Goal: Task Accomplishment & Management: Complete application form

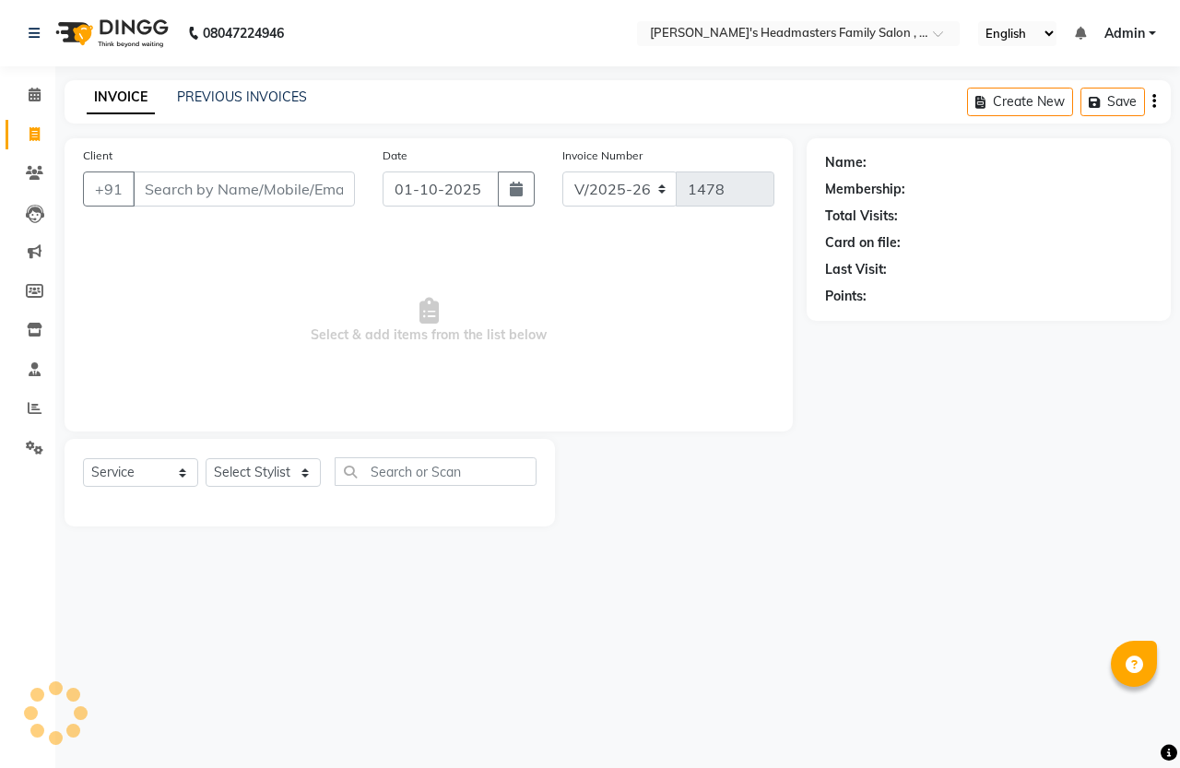
select select "7213"
select select "service"
type input "8754089055"
click at [309, 182] on span "Add Client" at bounding box center [307, 189] width 73 height 18
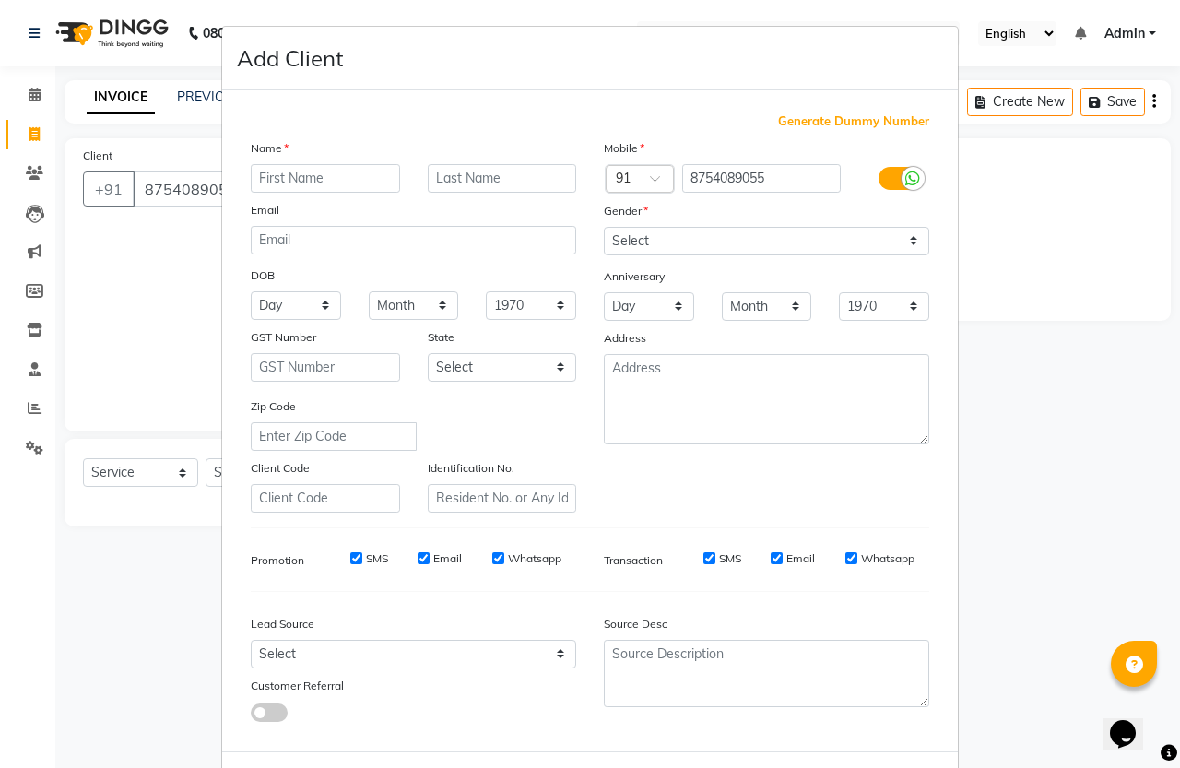
click at [296, 159] on div "Name" at bounding box center [413, 151] width 353 height 26
click at [370, 173] on input "text" at bounding box center [325, 178] width 149 height 29
type input "[PERSON_NAME]"
click at [643, 242] on select "Select [DEMOGRAPHIC_DATA] [DEMOGRAPHIC_DATA] Other Prefer Not To Say" at bounding box center [767, 241] width 326 height 29
select select "[DEMOGRAPHIC_DATA]"
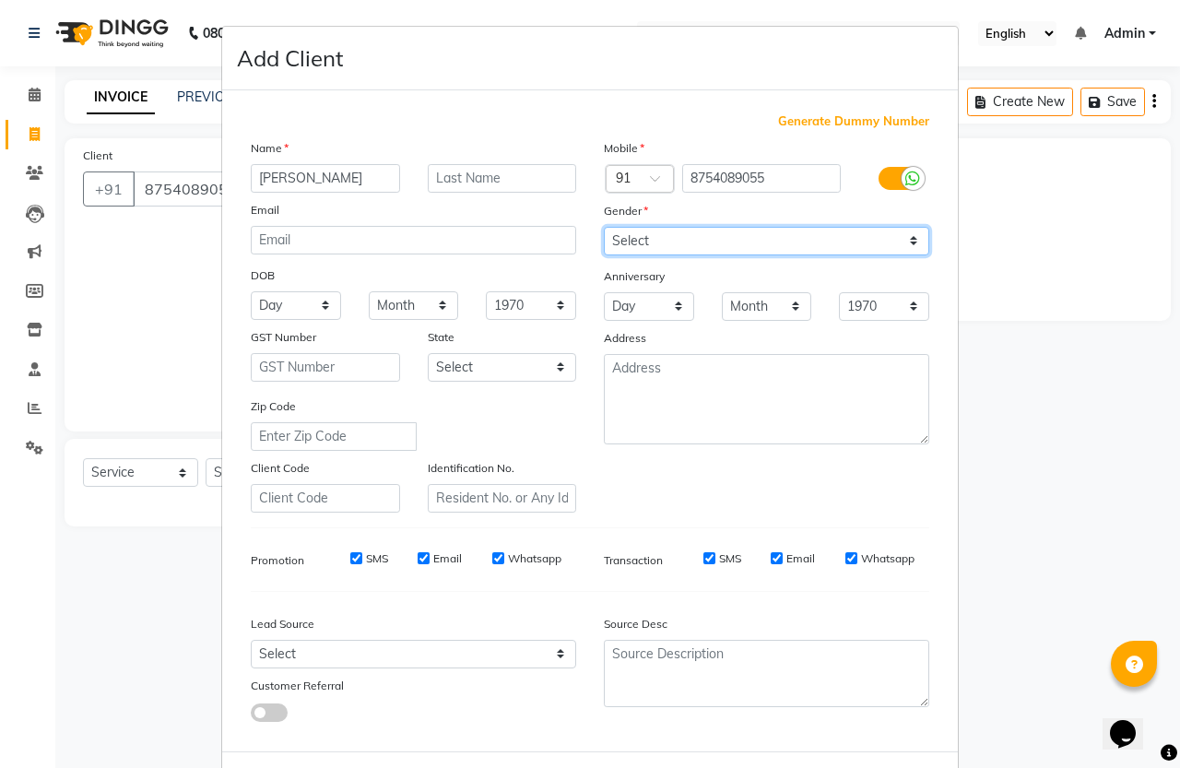
click at [604, 227] on select "Select [DEMOGRAPHIC_DATA] [DEMOGRAPHIC_DATA] Other Prefer Not To Say" at bounding box center [767, 241] width 326 height 29
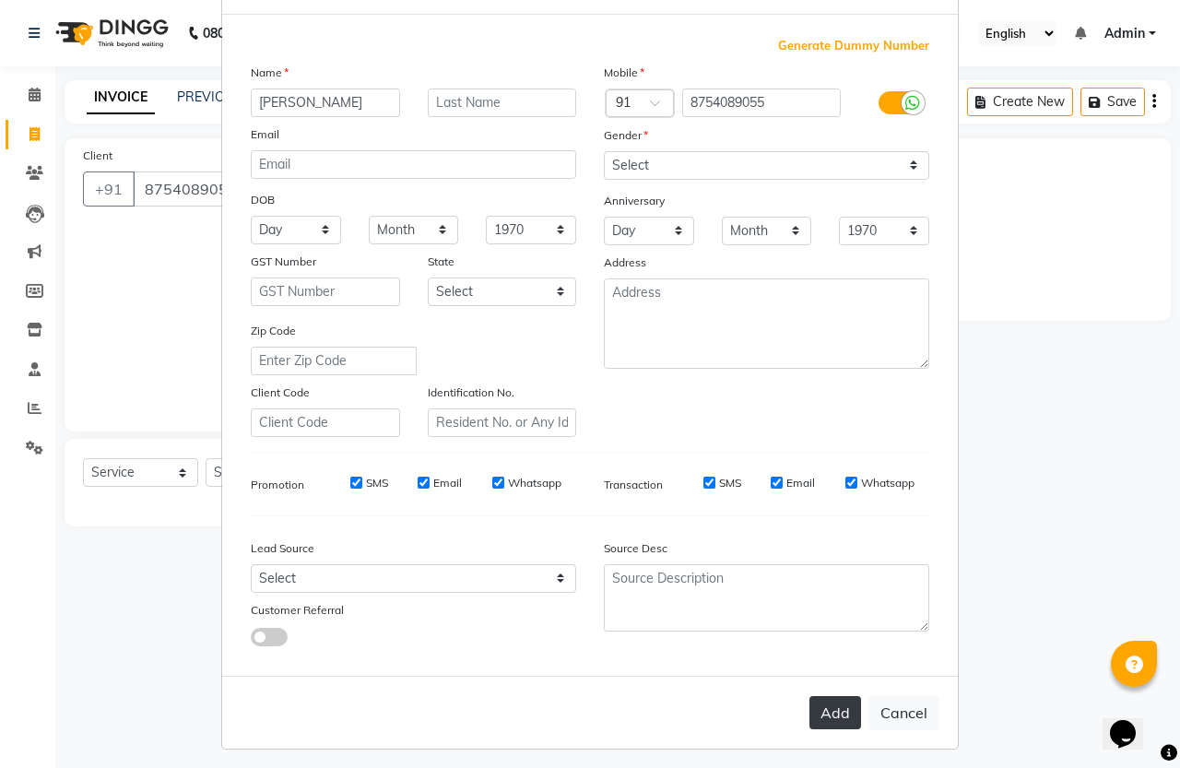
click at [850, 715] on button "Add" at bounding box center [836, 712] width 52 height 33
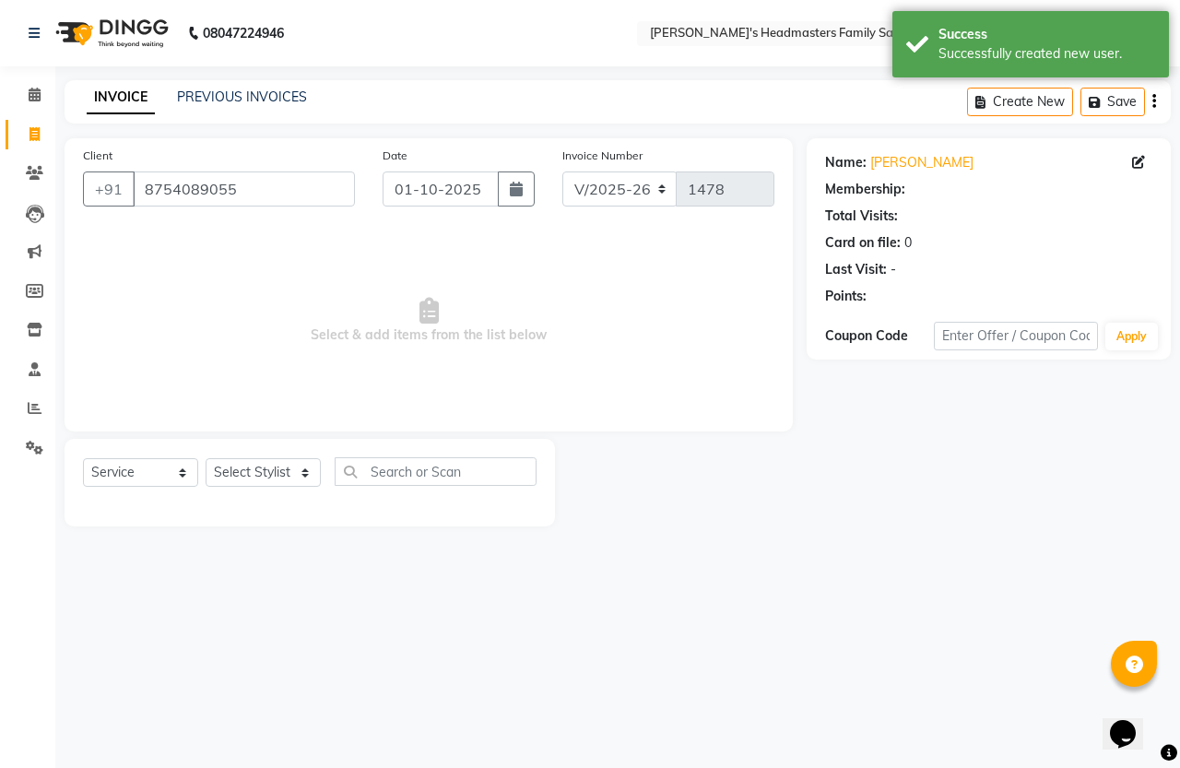
select select "1: Object"
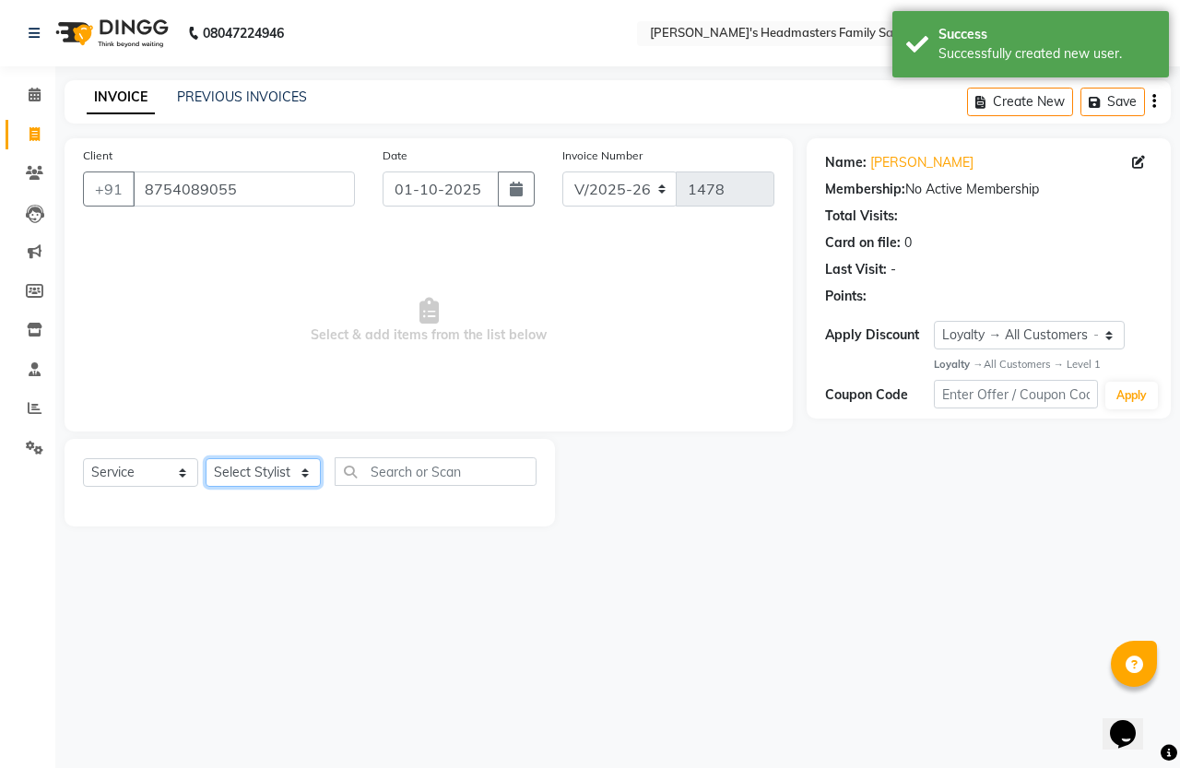
click at [241, 475] on select "Select Stylist [PERSON_NAME] [PERSON_NAME] Marry" at bounding box center [263, 472] width 115 height 29
select select "61185"
click at [206, 458] on select "Select Stylist [PERSON_NAME] [PERSON_NAME] Marry" at bounding box center [263, 472] width 115 height 29
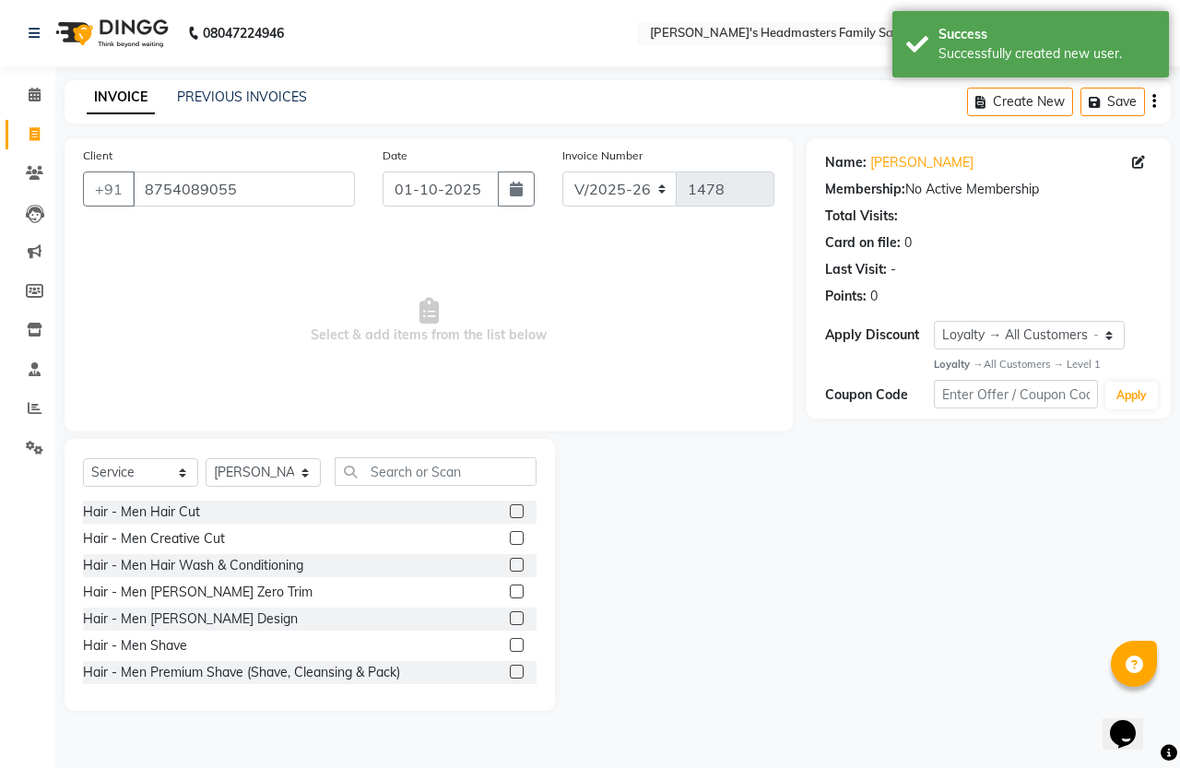
click at [510, 514] on label at bounding box center [517, 511] width 14 height 14
click at [510, 514] on input "checkbox" at bounding box center [516, 512] width 12 height 12
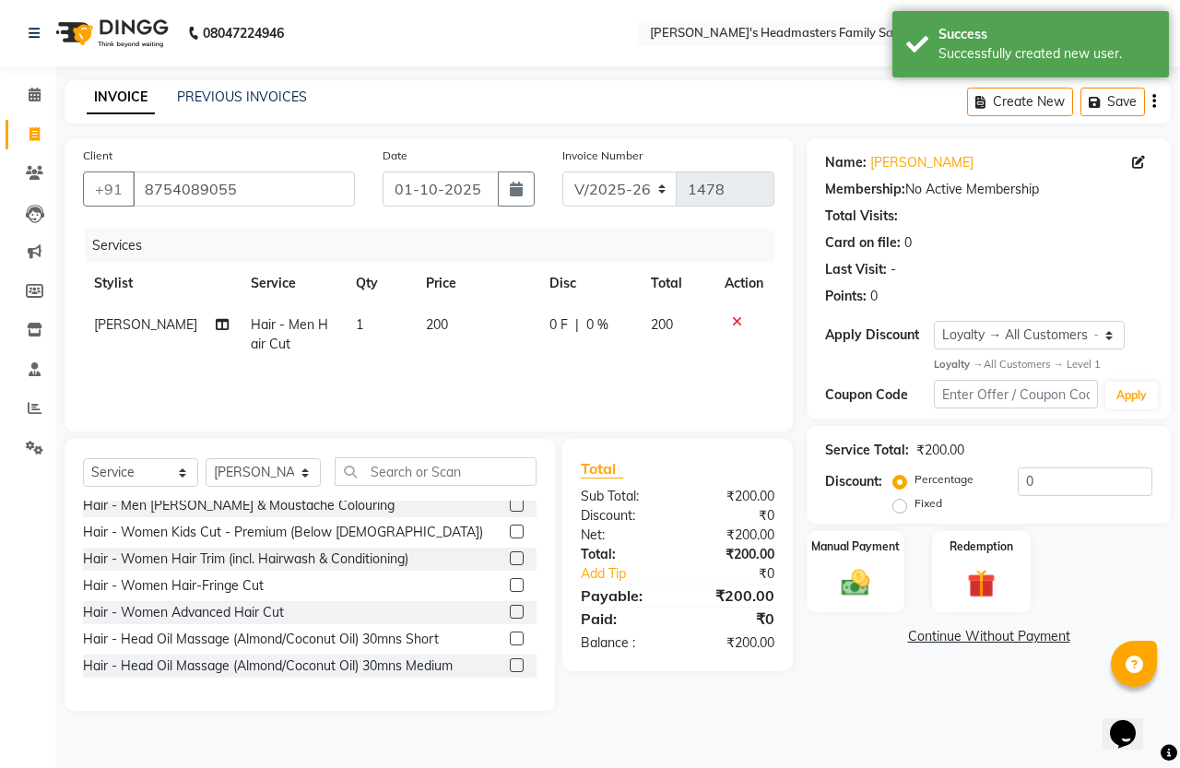
checkbox input "false"
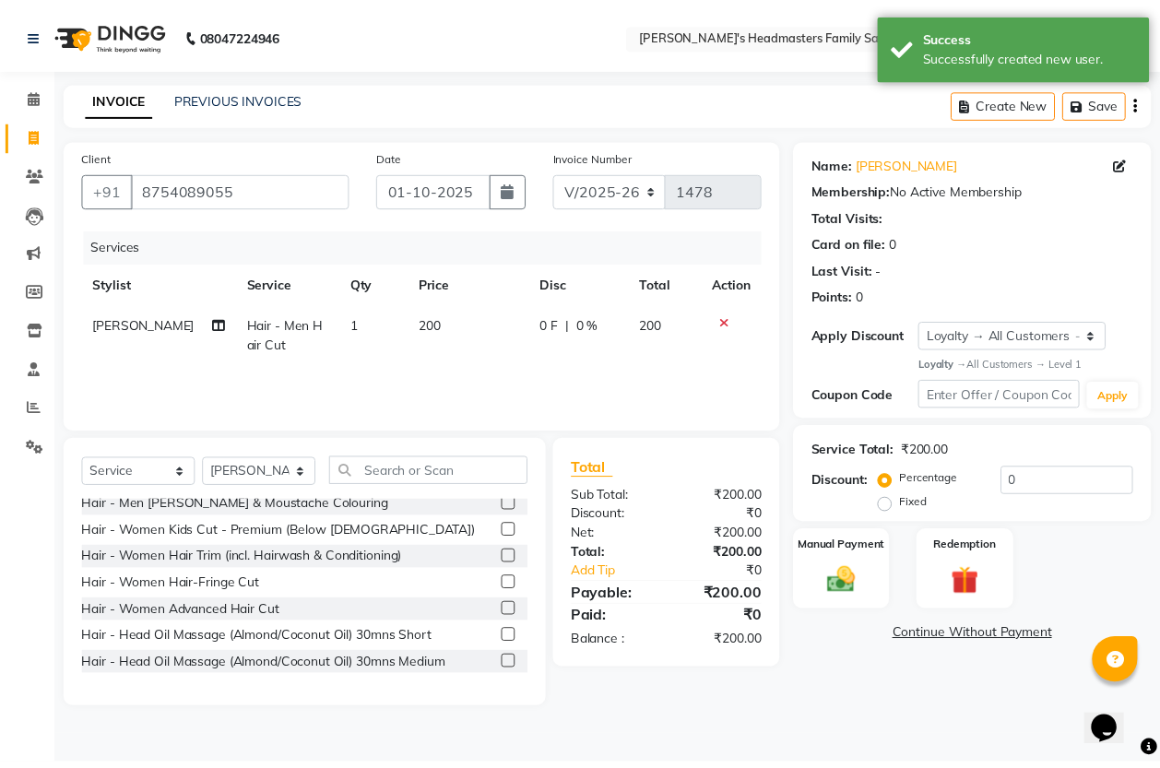
scroll to position [461, 0]
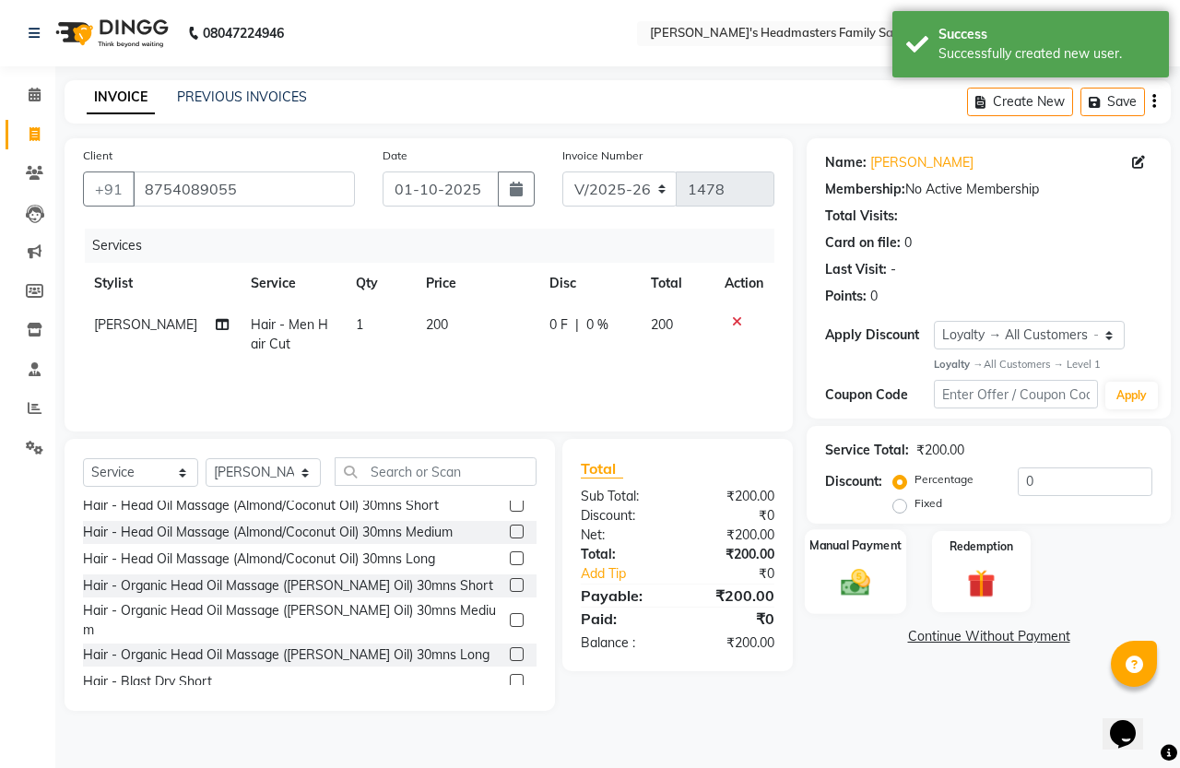
click at [846, 600] on img at bounding box center [856, 583] width 48 height 34
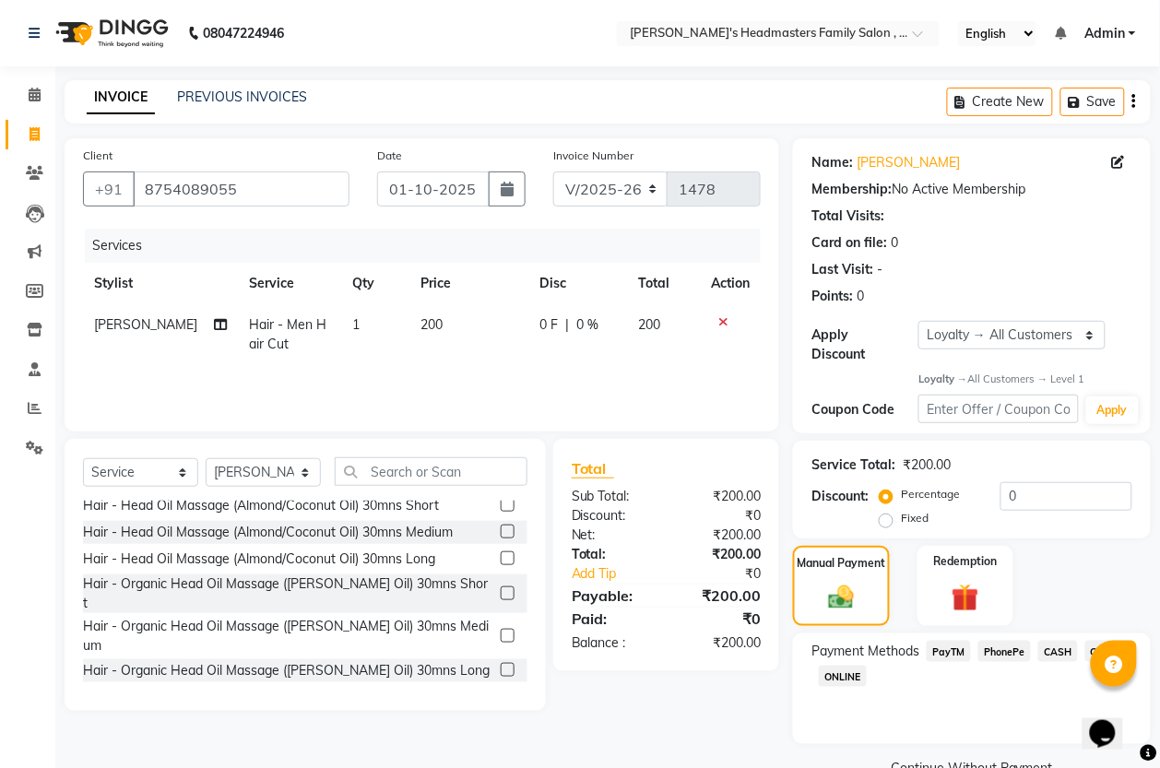
click at [953, 652] on span "PayTM" at bounding box center [949, 651] width 44 height 21
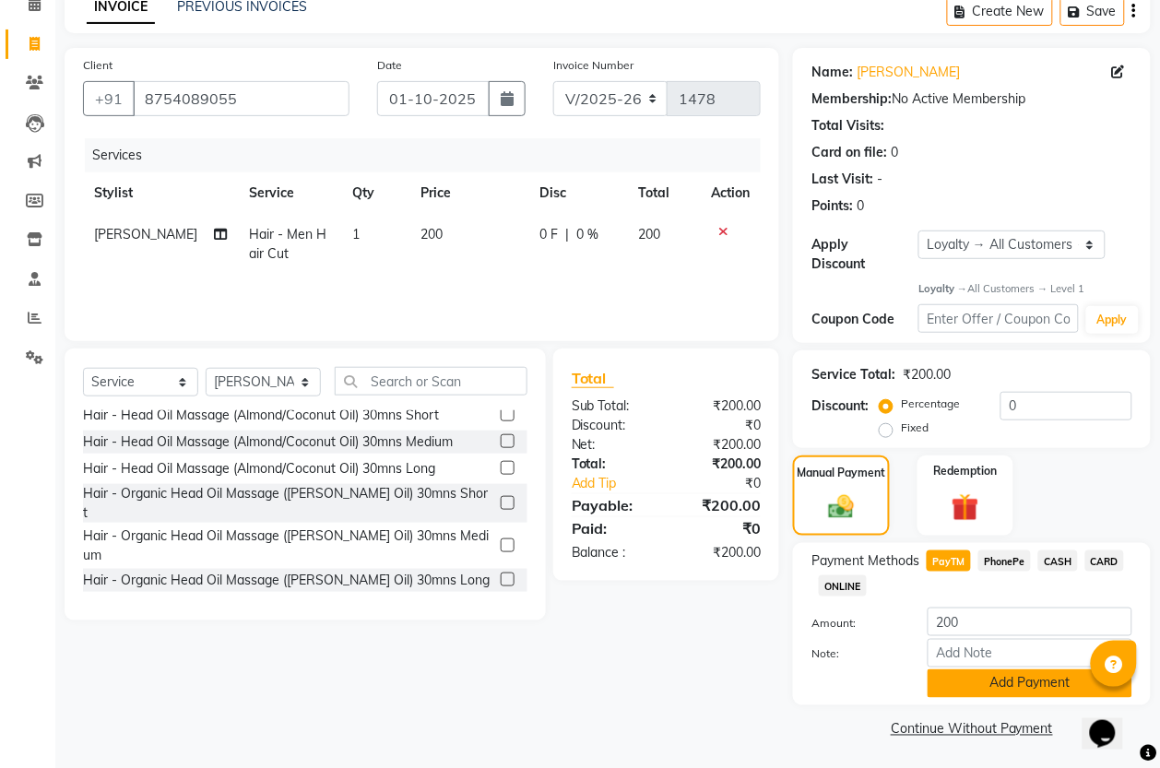
scroll to position [92, 0]
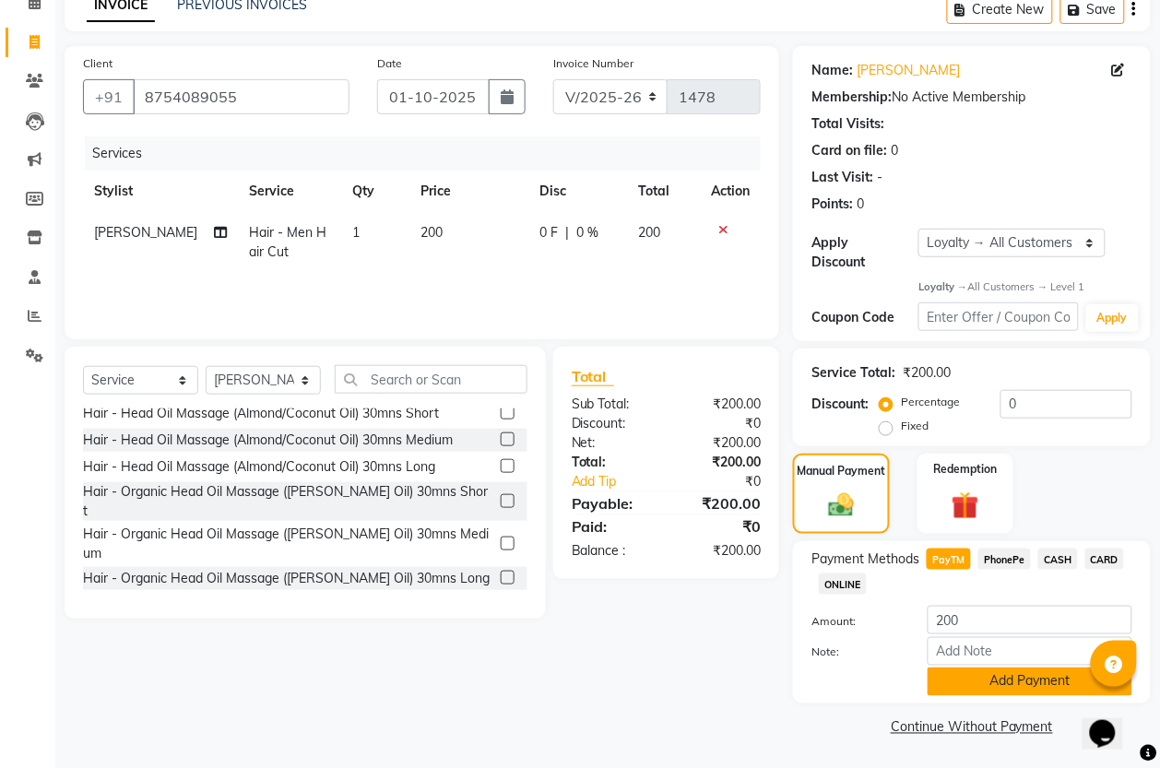
click at [1024, 680] on button "Add Payment" at bounding box center [1030, 682] width 205 height 29
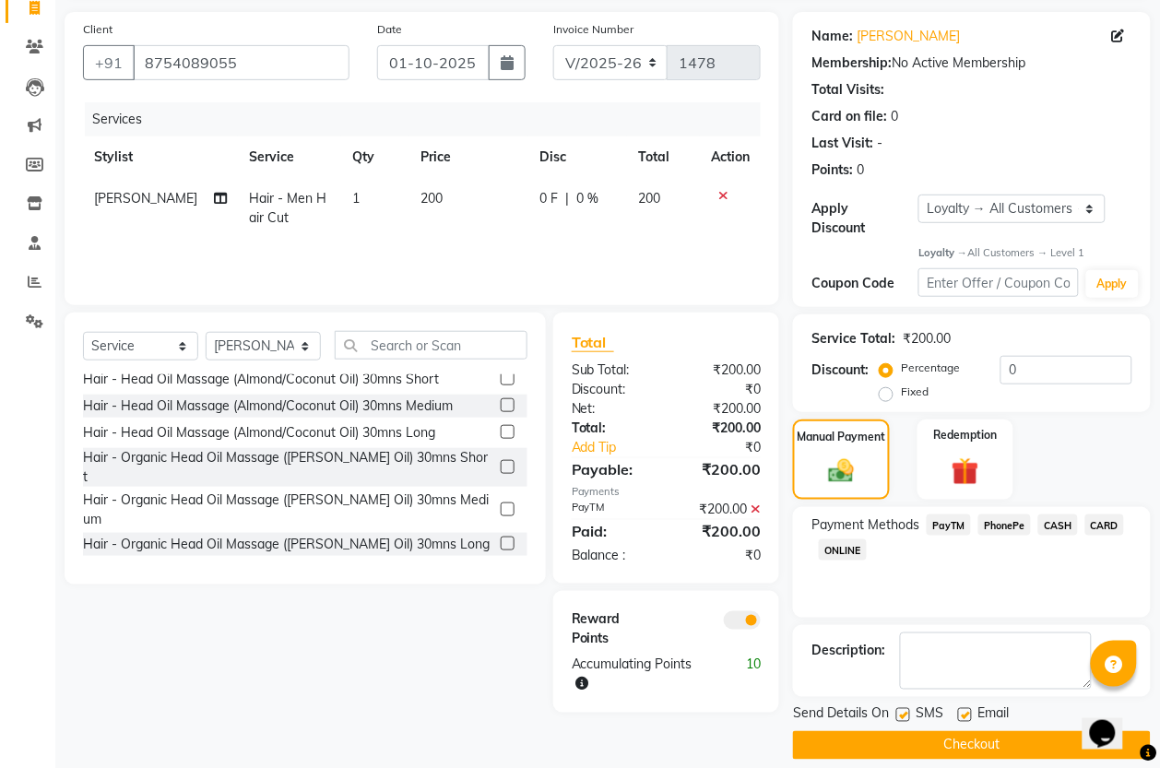
scroll to position [146, 0]
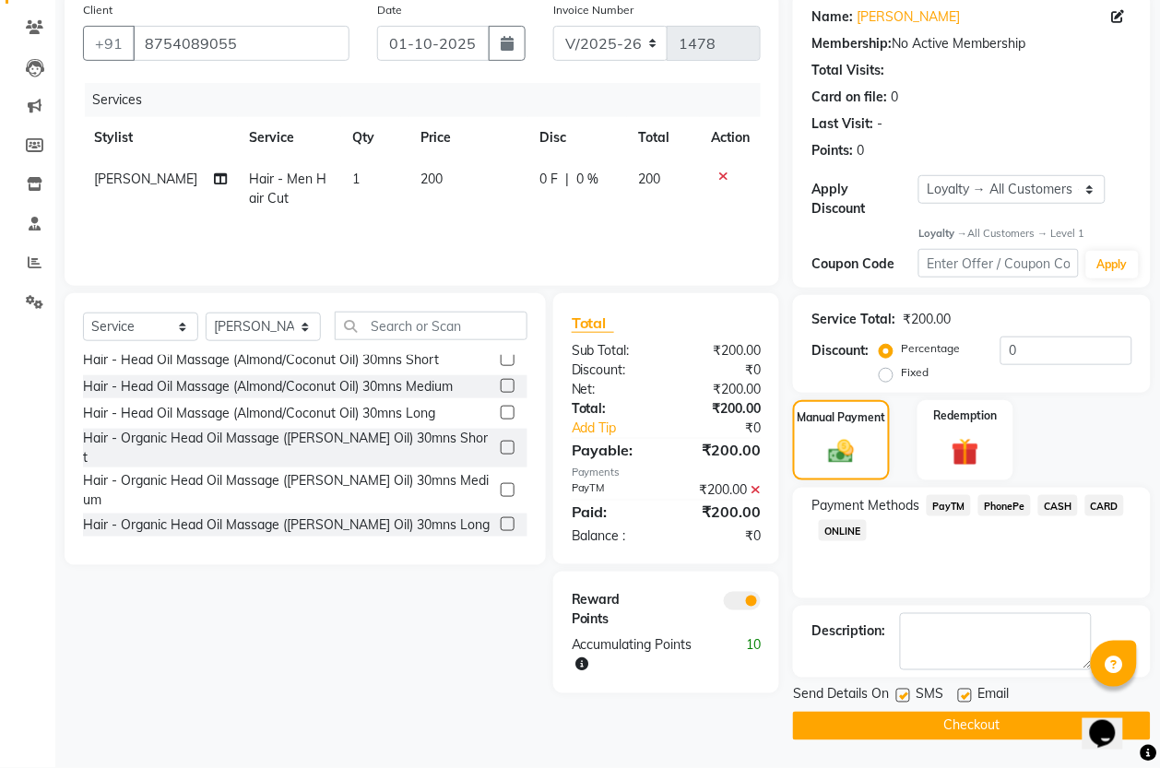
click at [984, 721] on button "Checkout" at bounding box center [972, 726] width 358 height 29
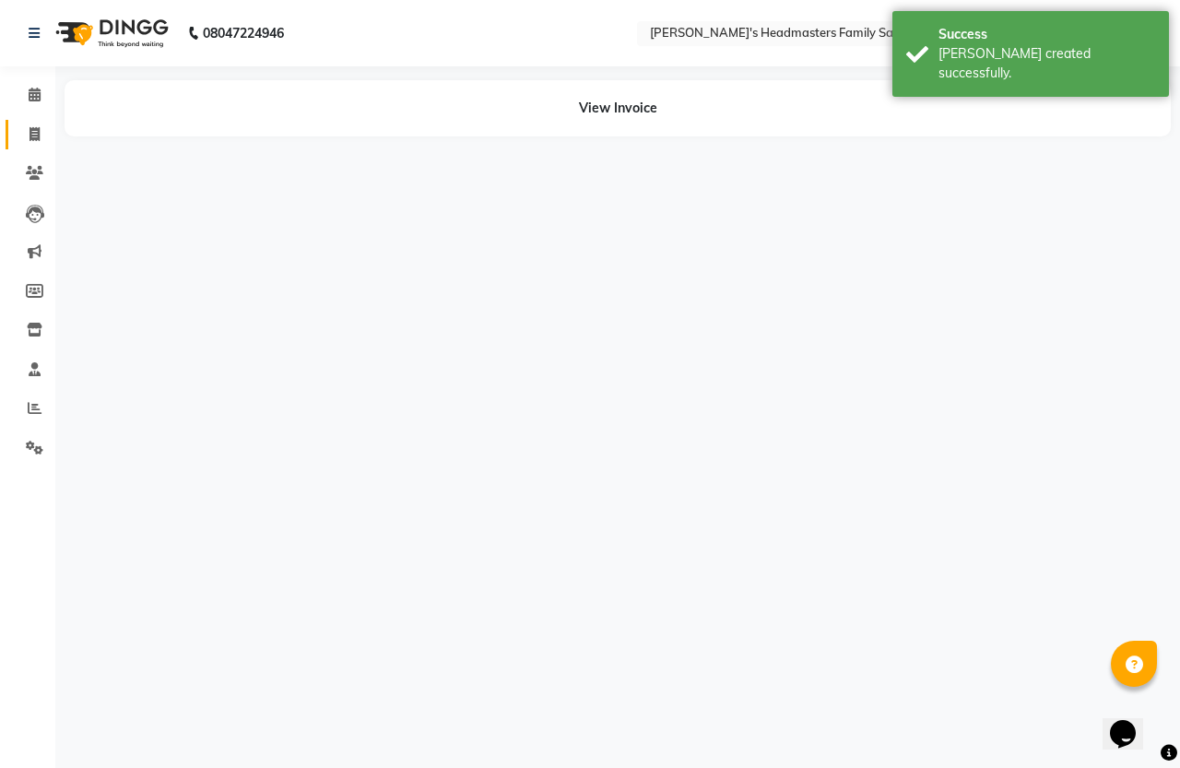
click at [35, 130] on icon at bounding box center [35, 134] width 10 height 14
select select "service"
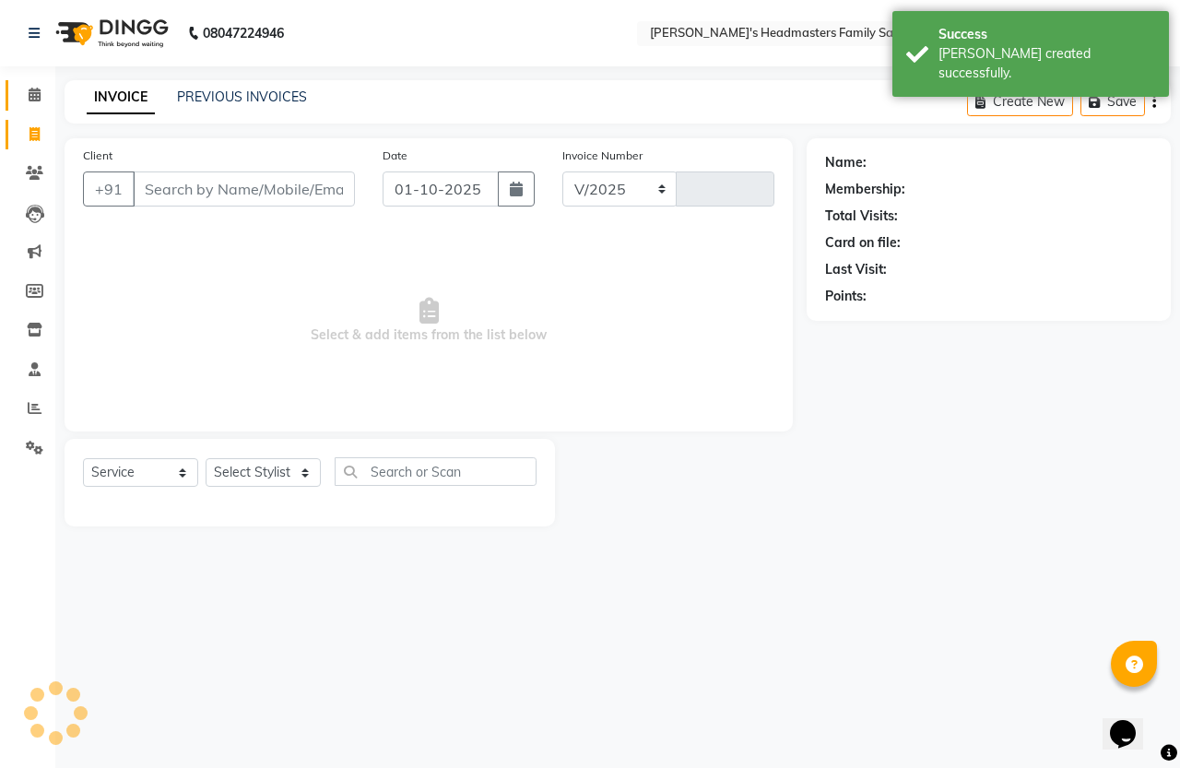
select select "7213"
type input "1479"
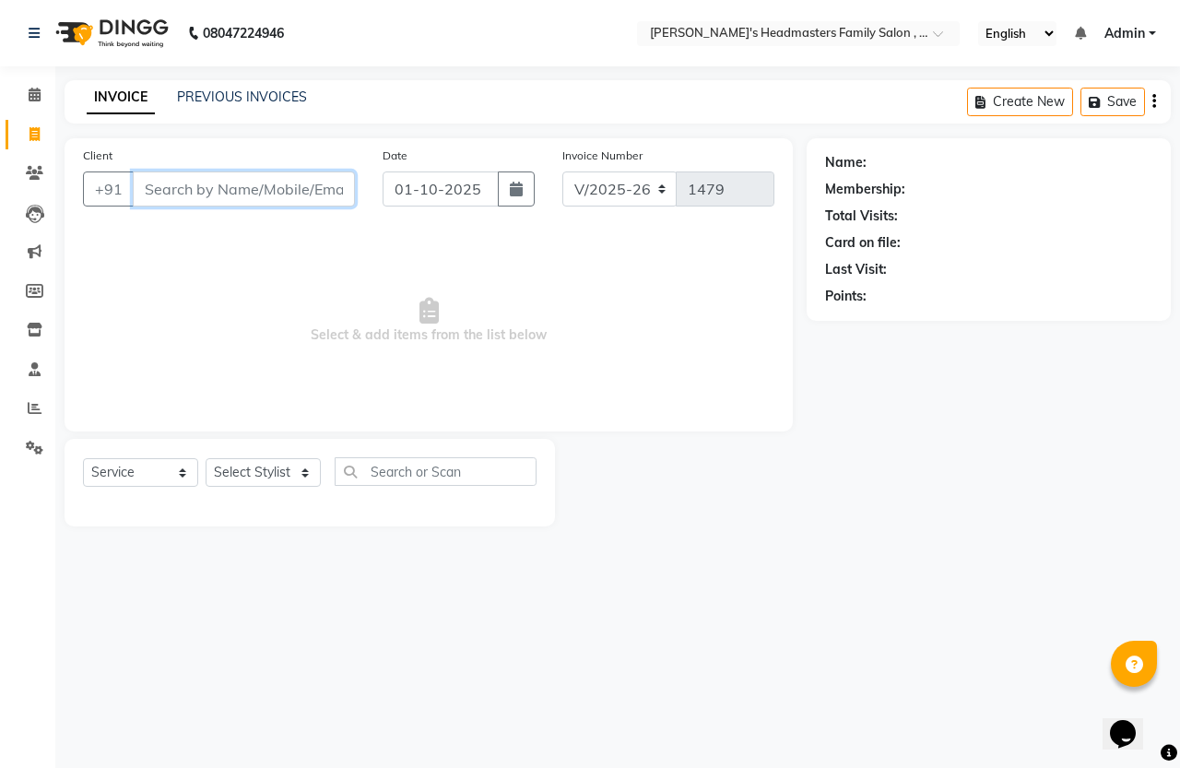
click at [231, 204] on input "Client" at bounding box center [244, 189] width 222 height 35
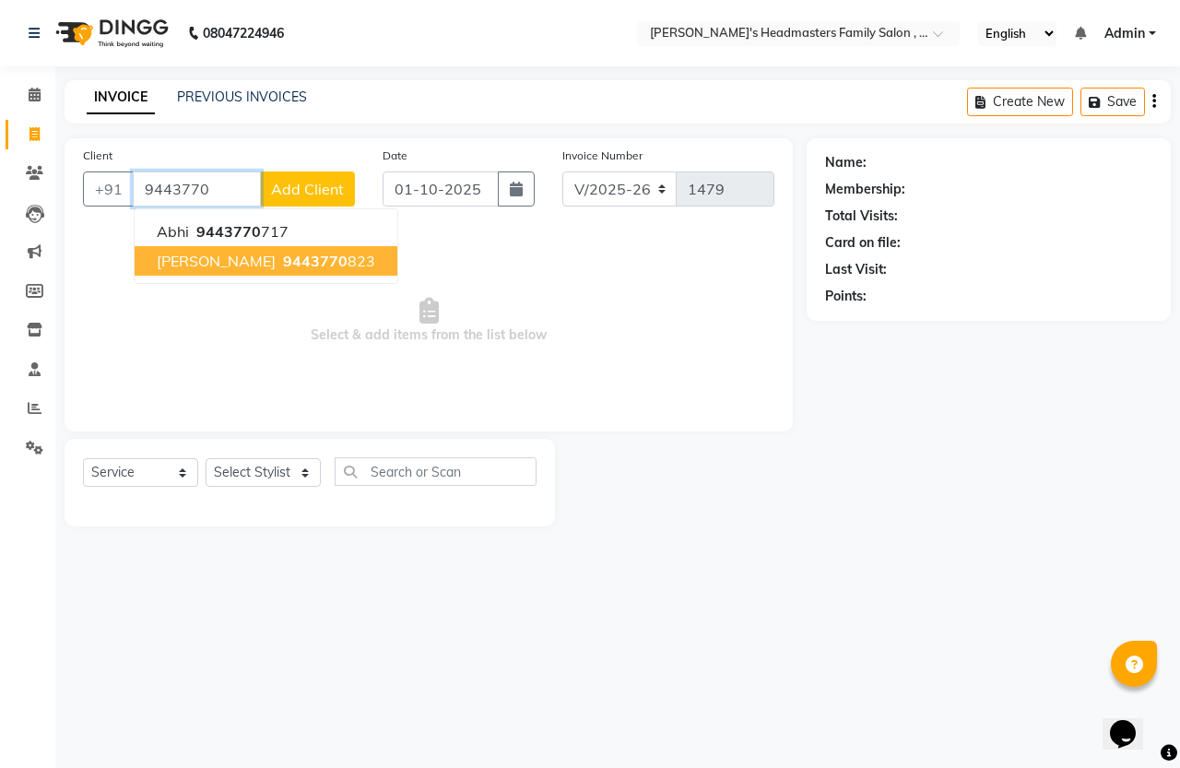
click at [283, 258] on span "9443770" at bounding box center [315, 261] width 65 height 18
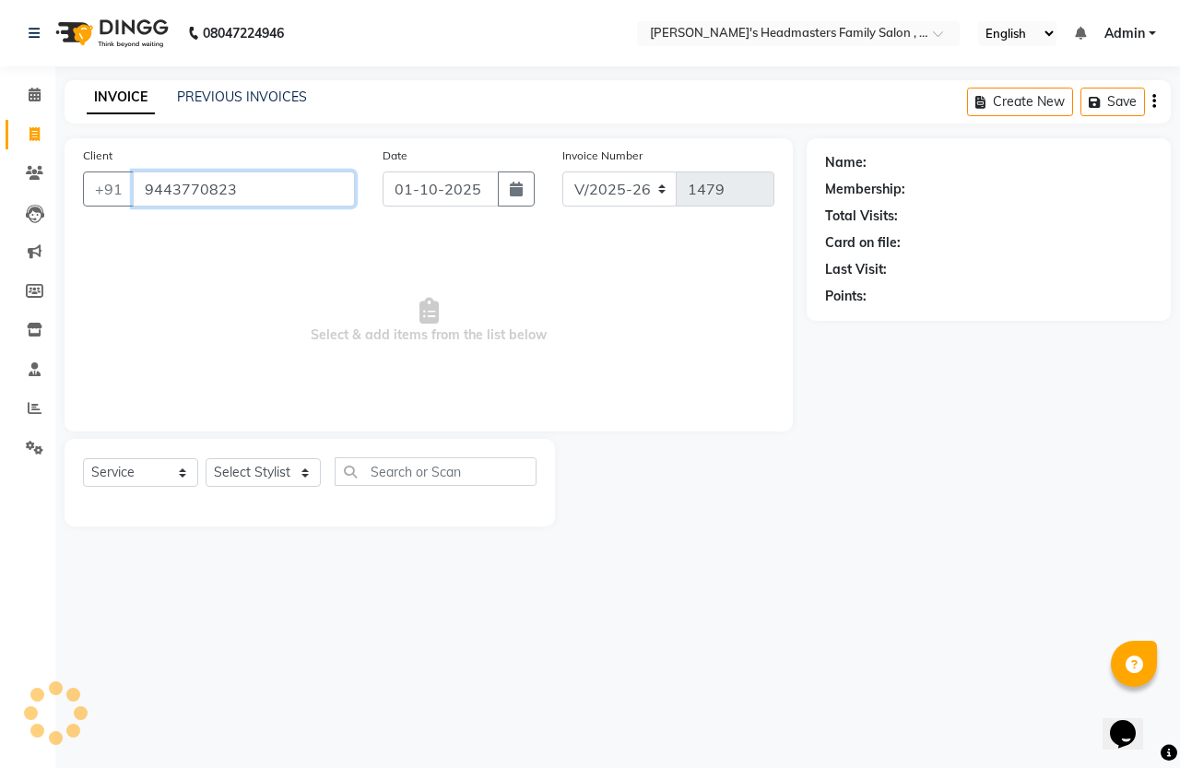
type input "9443770823"
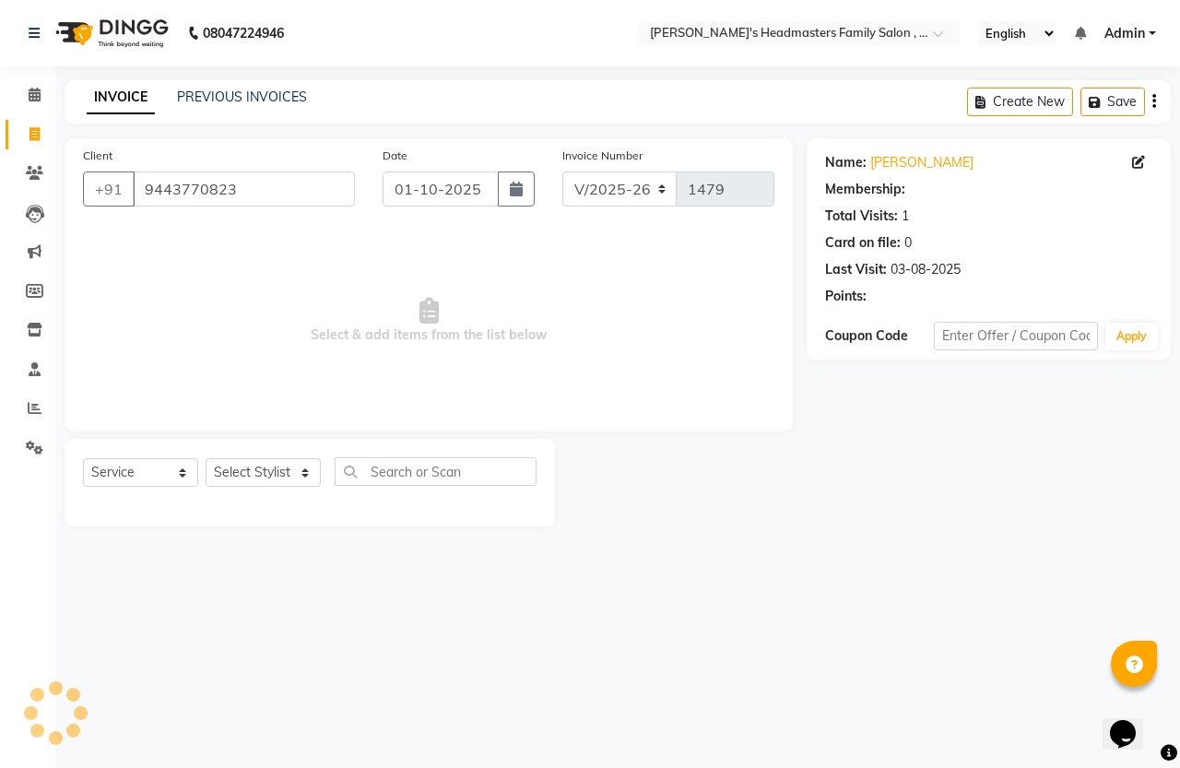
select select "1: Object"
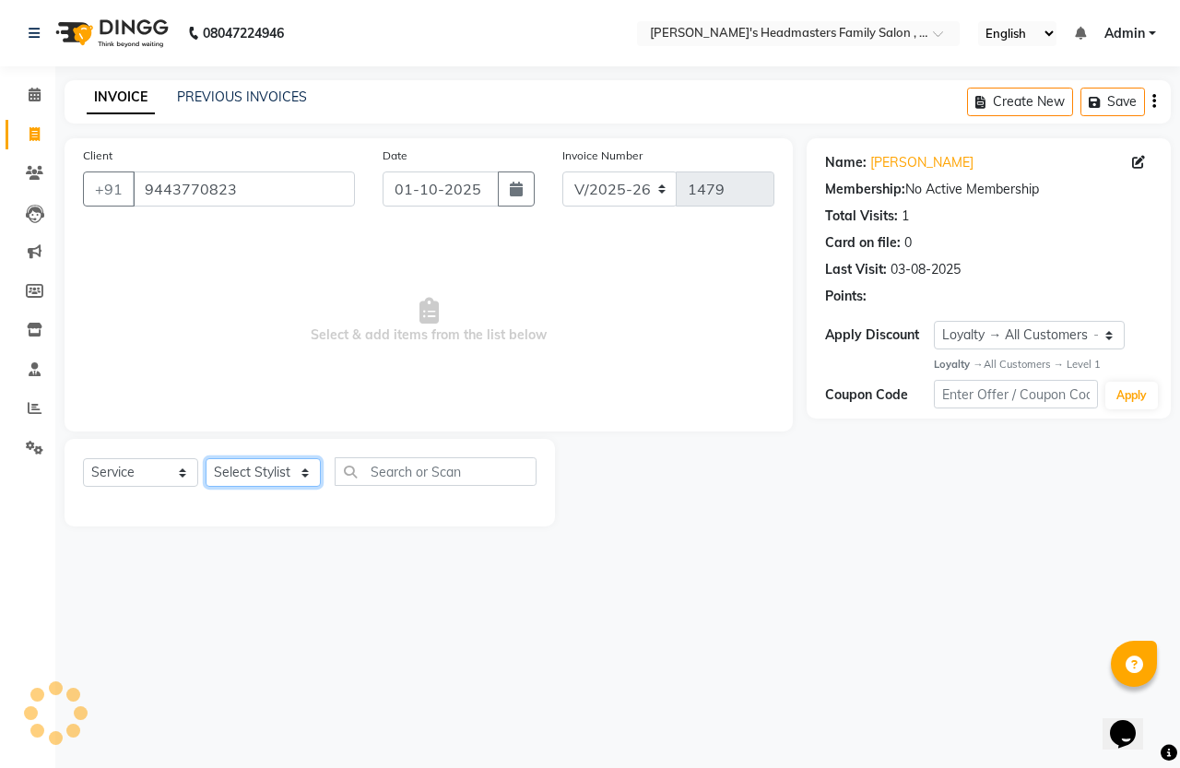
click at [284, 468] on select "Select Stylist [PERSON_NAME] [PERSON_NAME] Marry" at bounding box center [263, 472] width 115 height 29
select select "61185"
click at [206, 458] on select "Select Stylist [PERSON_NAME] [PERSON_NAME] Marry" at bounding box center [263, 472] width 115 height 29
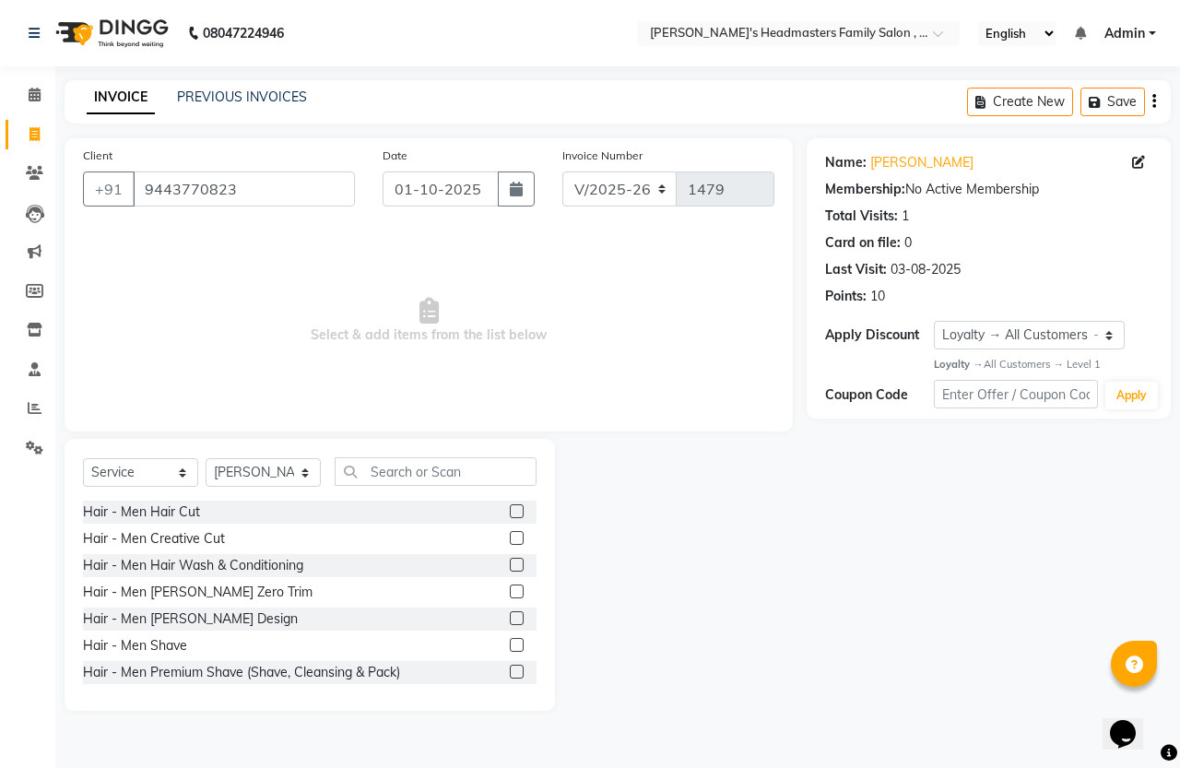
click at [510, 508] on label at bounding box center [517, 511] width 14 height 14
click at [510, 508] on input "checkbox" at bounding box center [516, 512] width 12 height 12
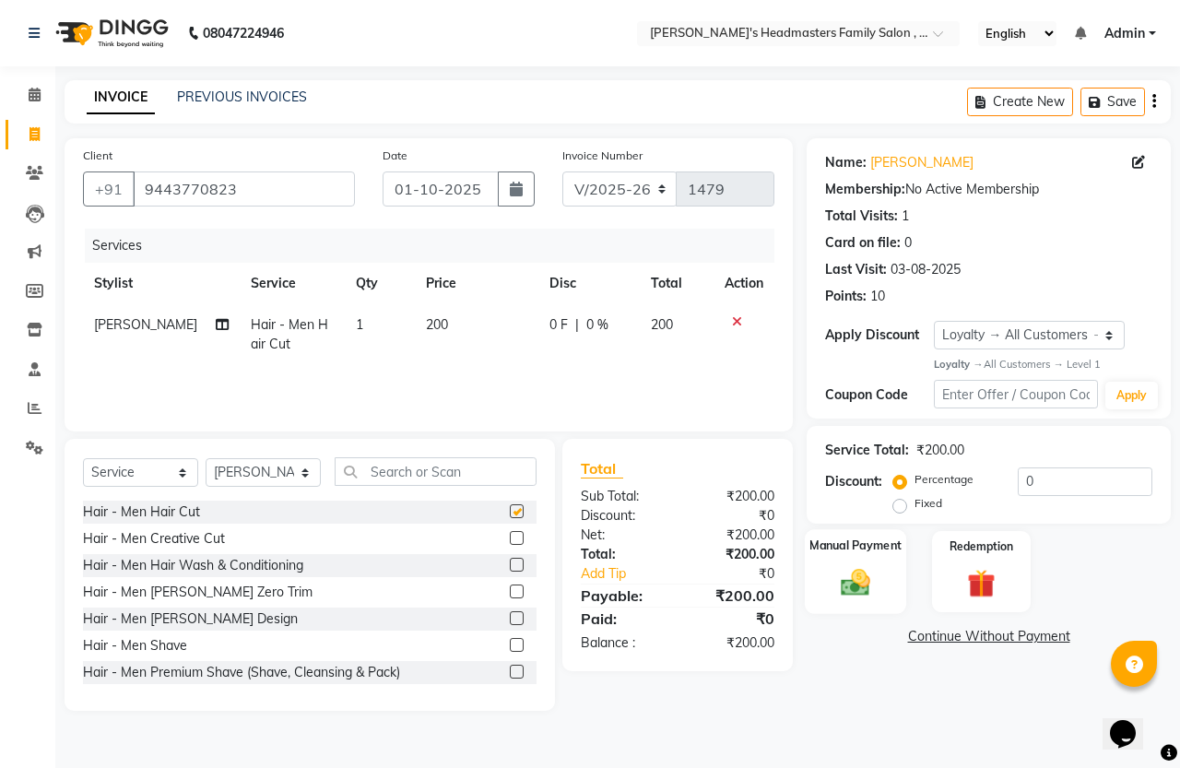
checkbox input "false"
click at [870, 578] on div "Manual Payment" at bounding box center [856, 572] width 102 height 85
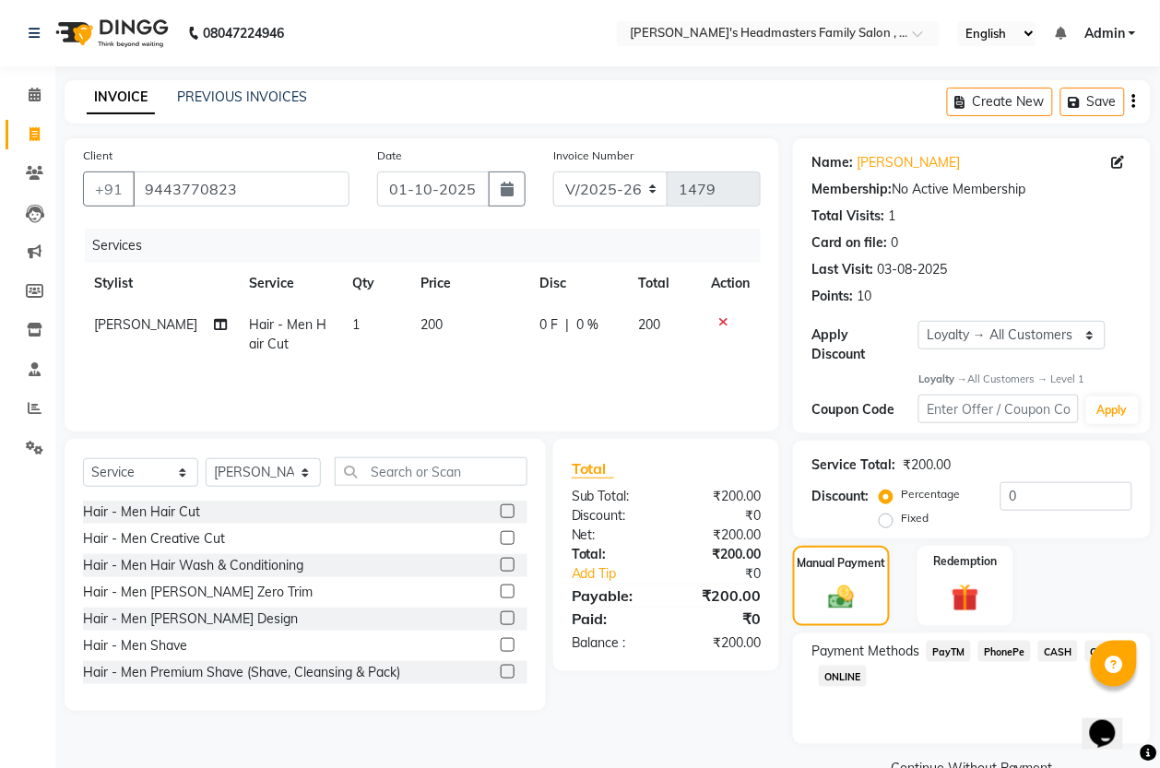
click at [933, 644] on span "PayTM" at bounding box center [949, 651] width 44 height 21
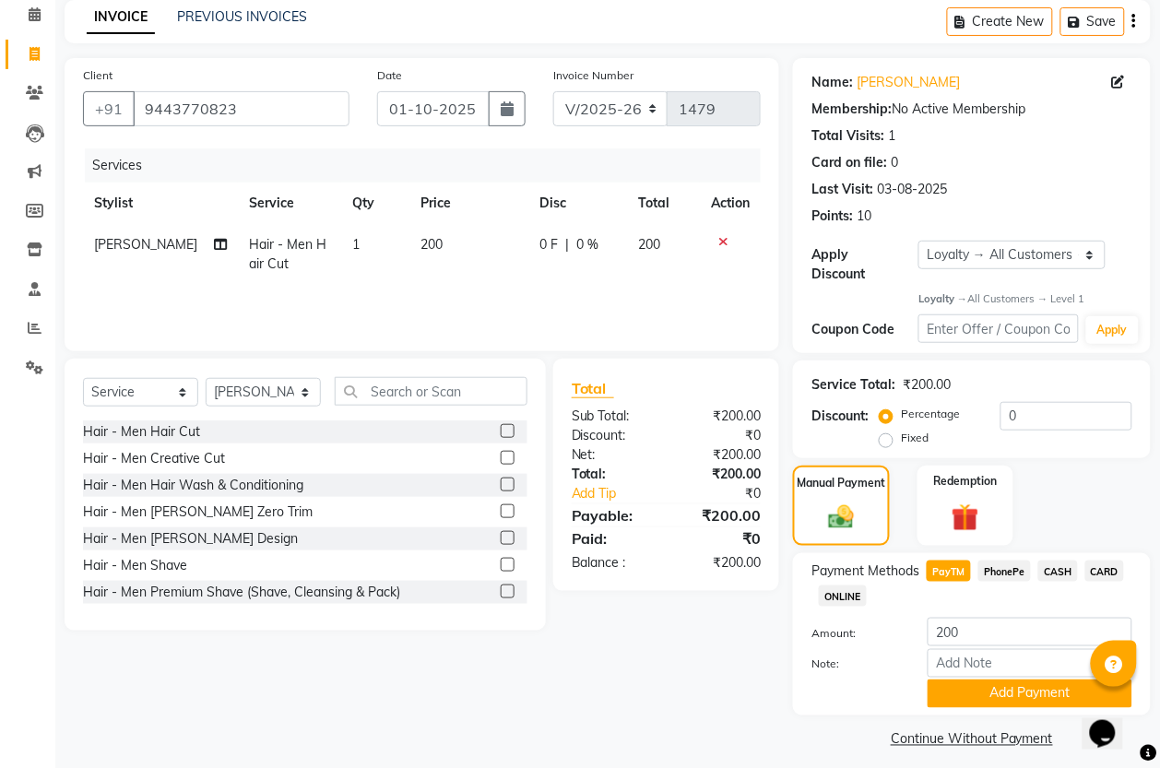
scroll to position [92, 0]
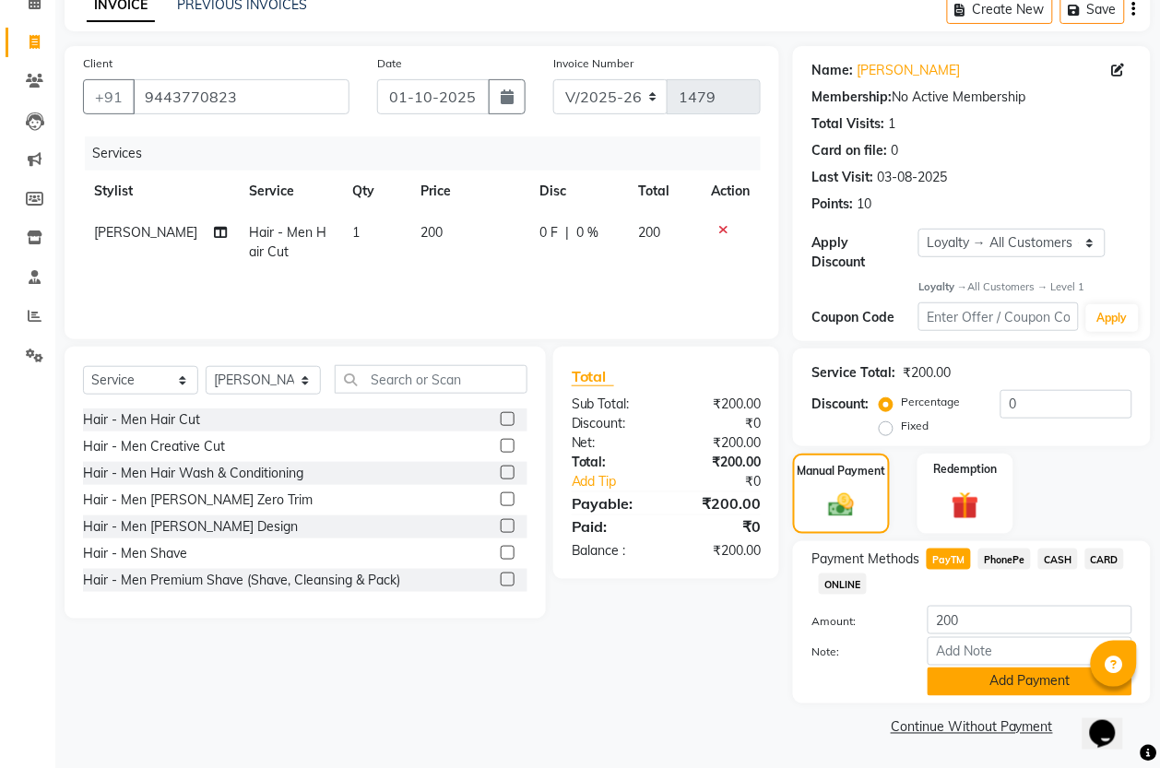
click at [1061, 680] on button "Add Payment" at bounding box center [1030, 682] width 205 height 29
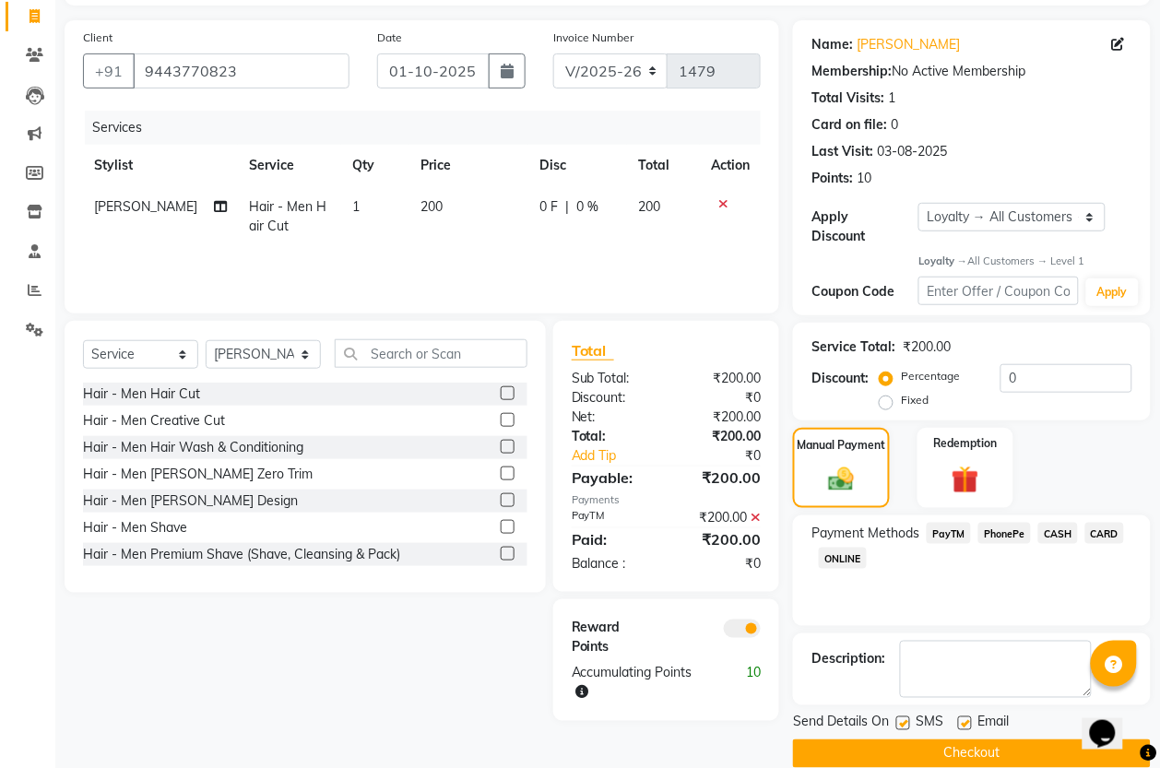
scroll to position [146, 0]
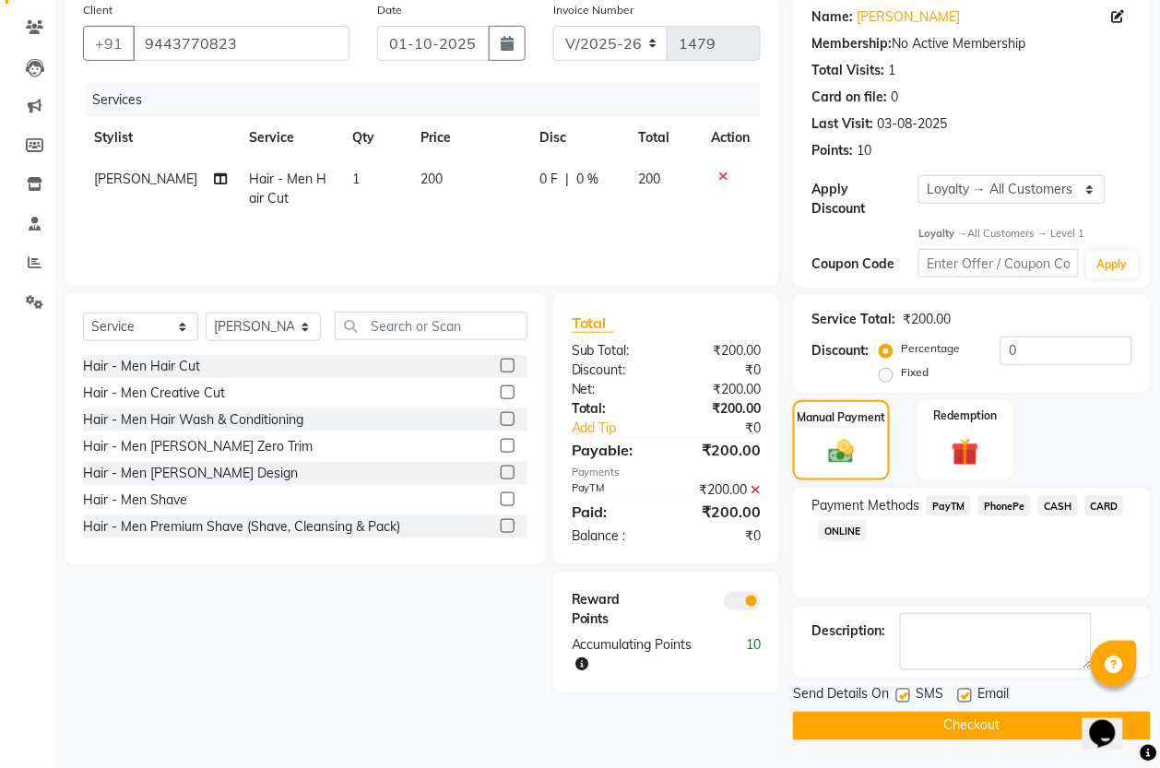
click at [1016, 720] on button "Checkout" at bounding box center [972, 726] width 358 height 29
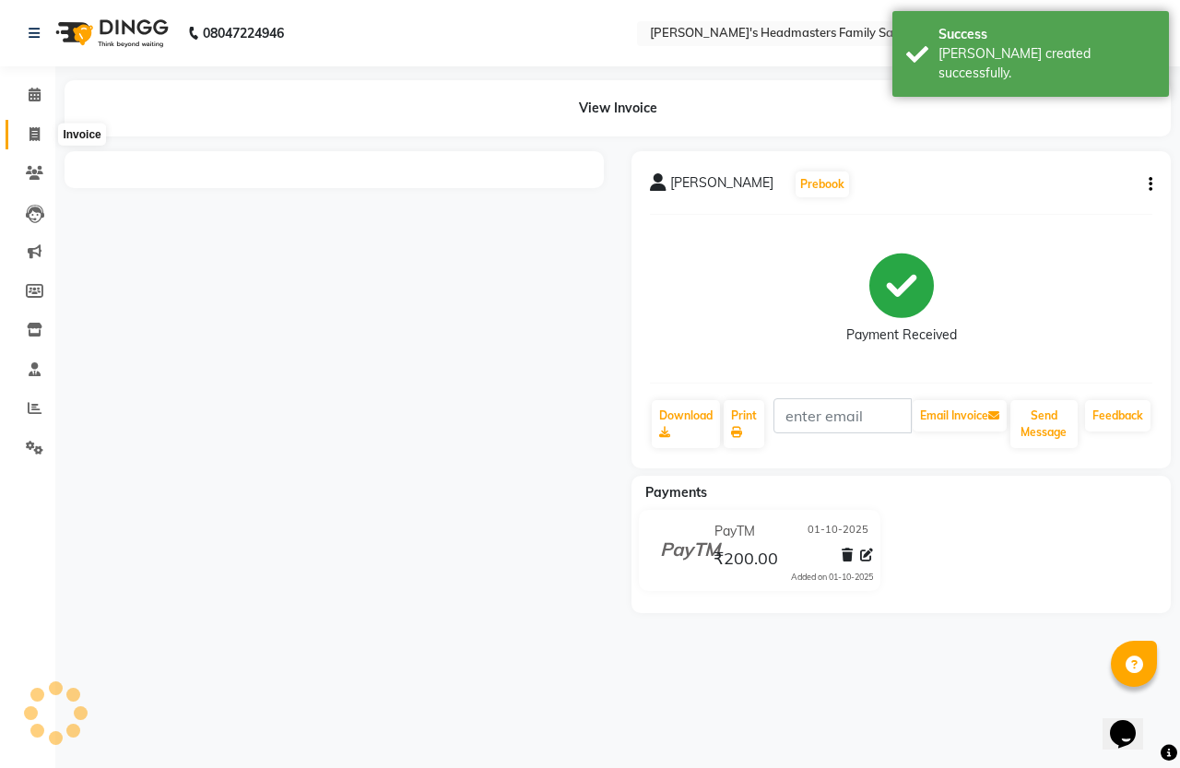
click at [37, 138] on icon at bounding box center [35, 134] width 10 height 14
select select "service"
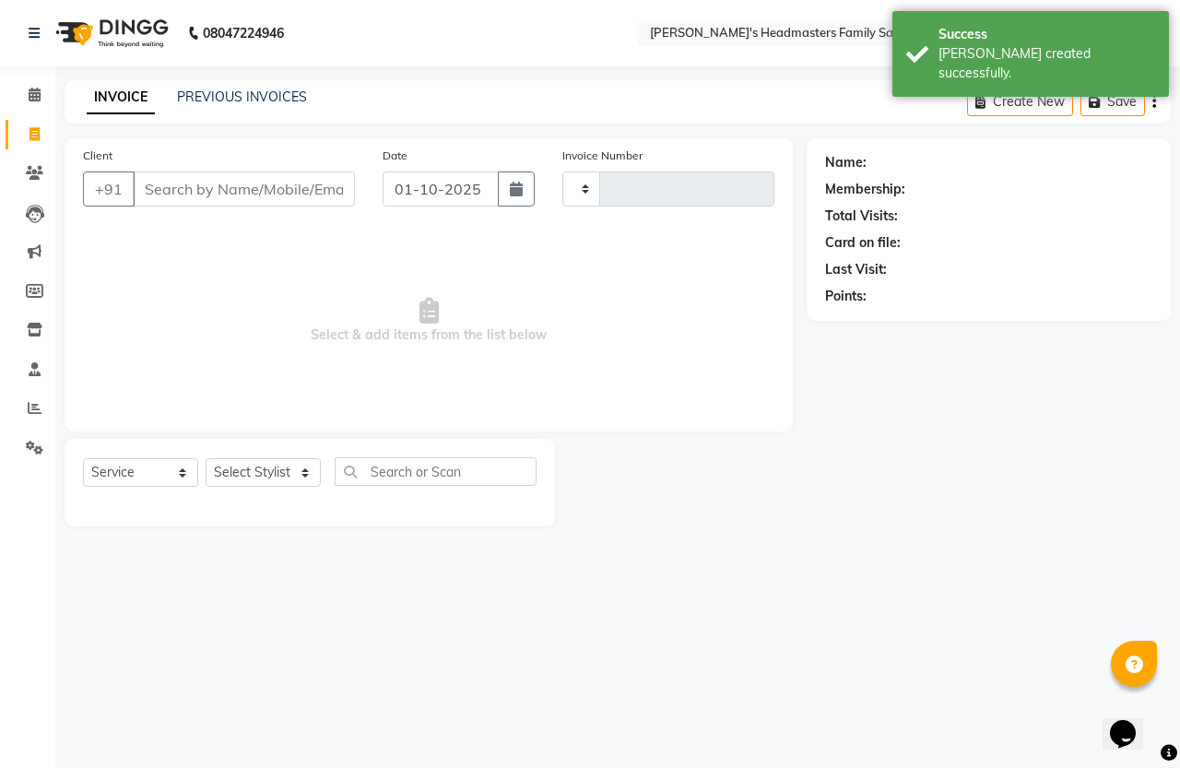
type input "1480"
click at [186, 187] on input "Client" at bounding box center [244, 189] width 222 height 35
select select "7213"
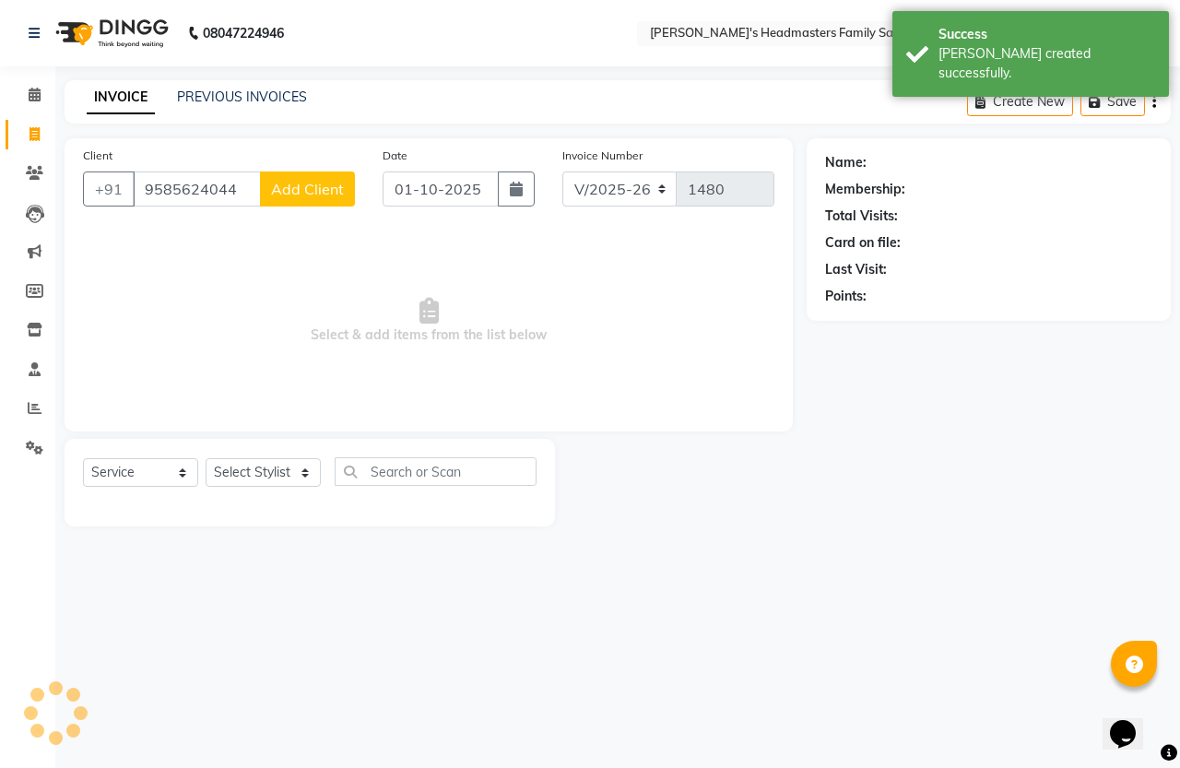
type input "9585624044"
select select "1: Object"
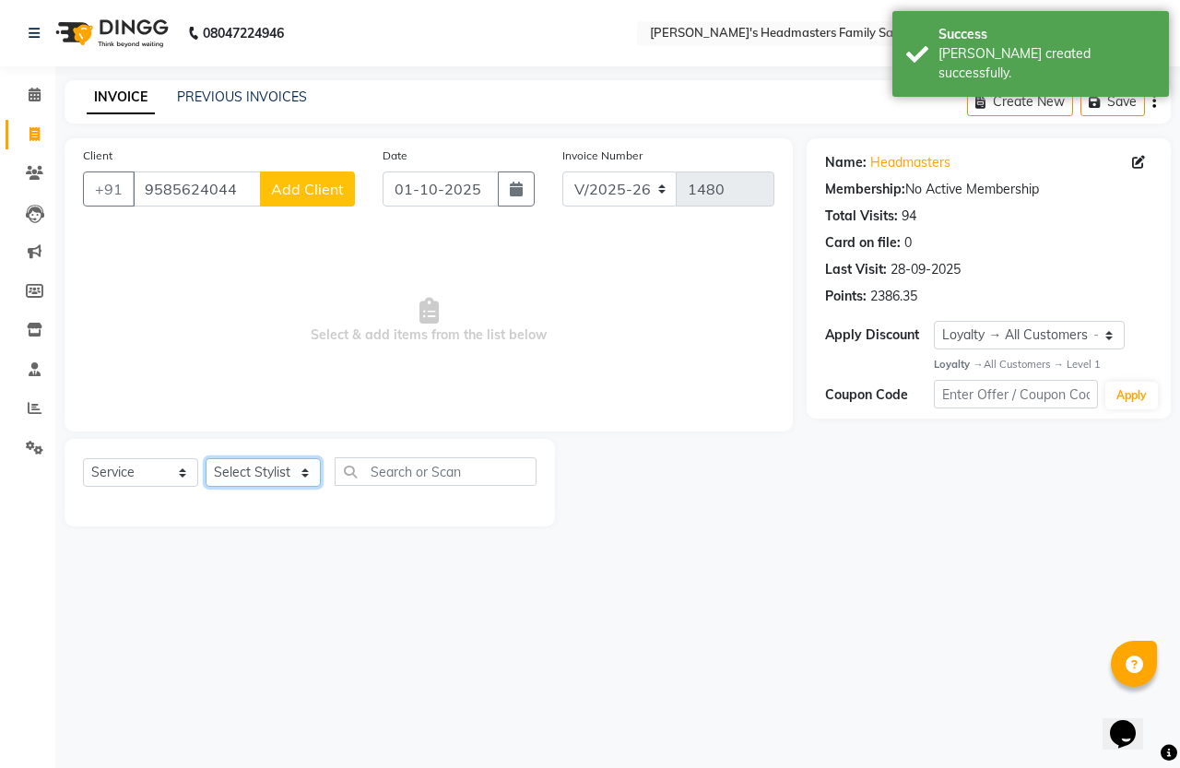
click at [255, 480] on select "Select Stylist [PERSON_NAME] [PERSON_NAME] Marry" at bounding box center [263, 472] width 115 height 29
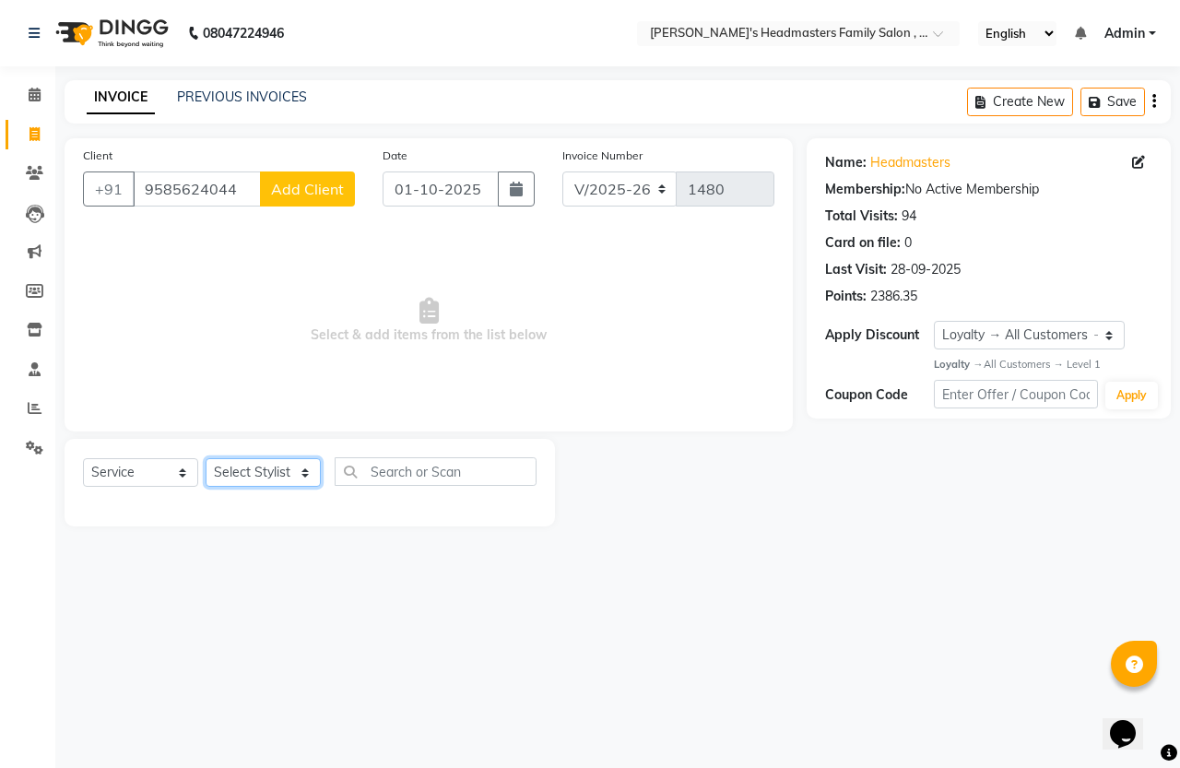
select select "61185"
click at [206, 458] on select "Select Stylist [PERSON_NAME] [PERSON_NAME] Marry" at bounding box center [263, 472] width 115 height 29
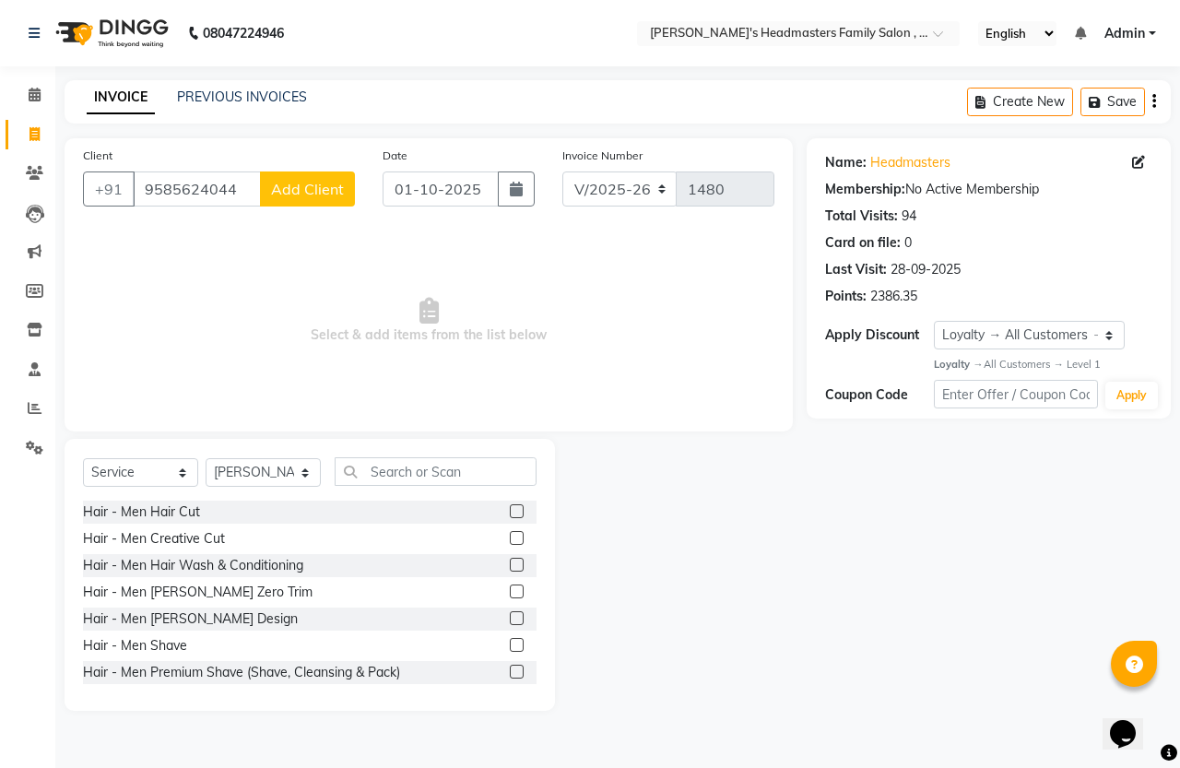
click at [510, 504] on label at bounding box center [517, 511] width 14 height 14
click at [510, 506] on input "checkbox" at bounding box center [516, 512] width 12 height 12
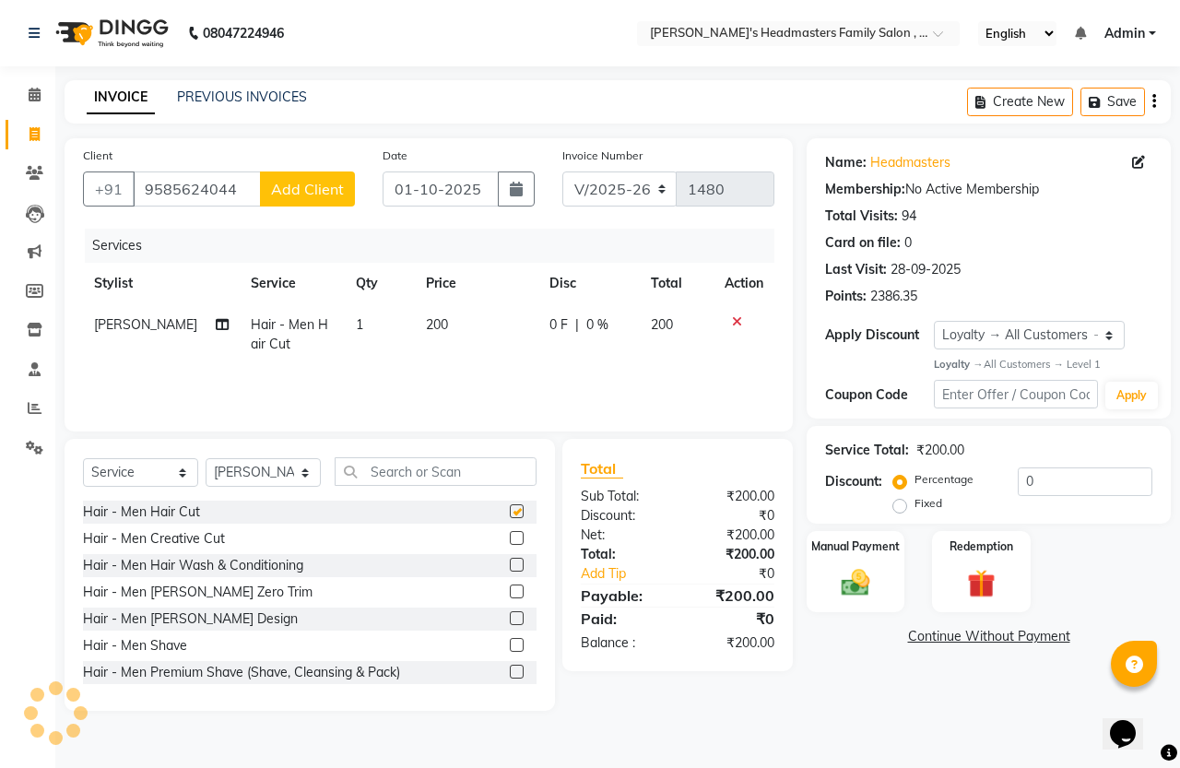
checkbox input "false"
click at [457, 341] on td "200" at bounding box center [476, 334] width 123 height 61
select select "61185"
click at [550, 327] on span "0 F" at bounding box center [559, 324] width 18 height 19
select select "61185"
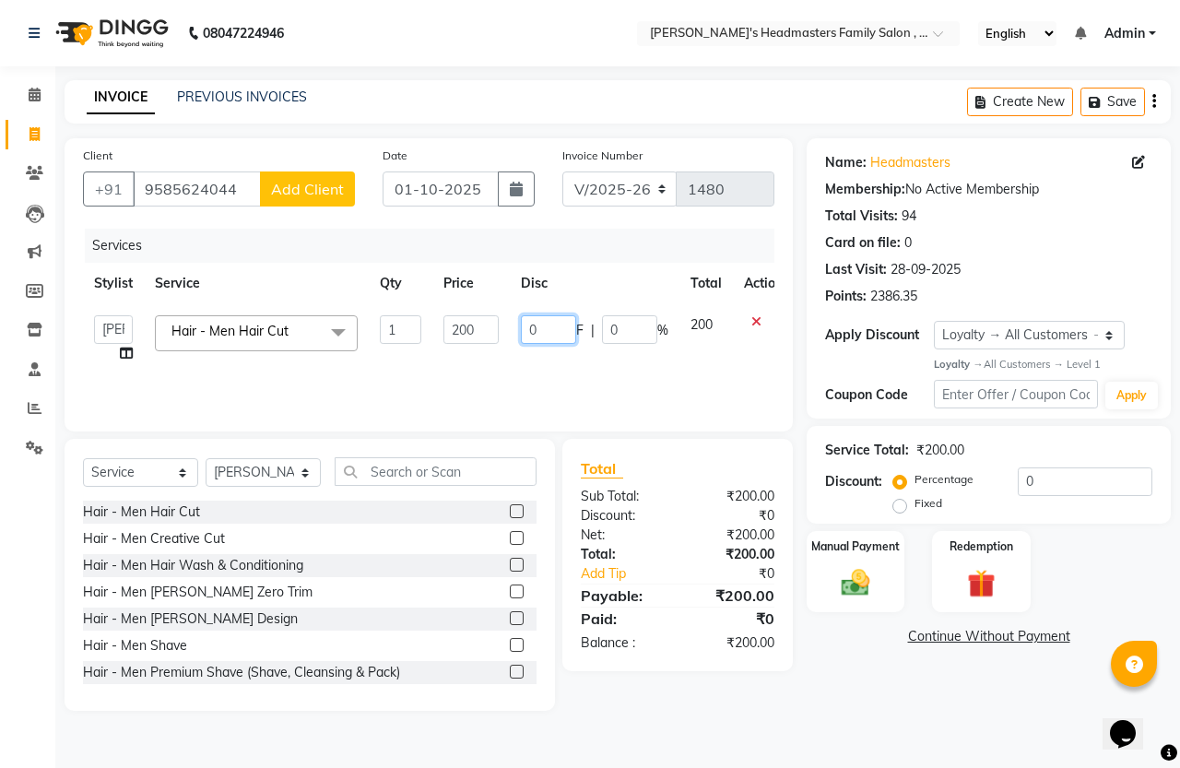
click at [549, 327] on input "0" at bounding box center [548, 329] width 55 height 29
type input "20"
click at [604, 374] on div "Services Stylist Service Qty Price Disc Total Action [PERSON_NAME] [PERSON_NAME…" at bounding box center [429, 321] width 692 height 184
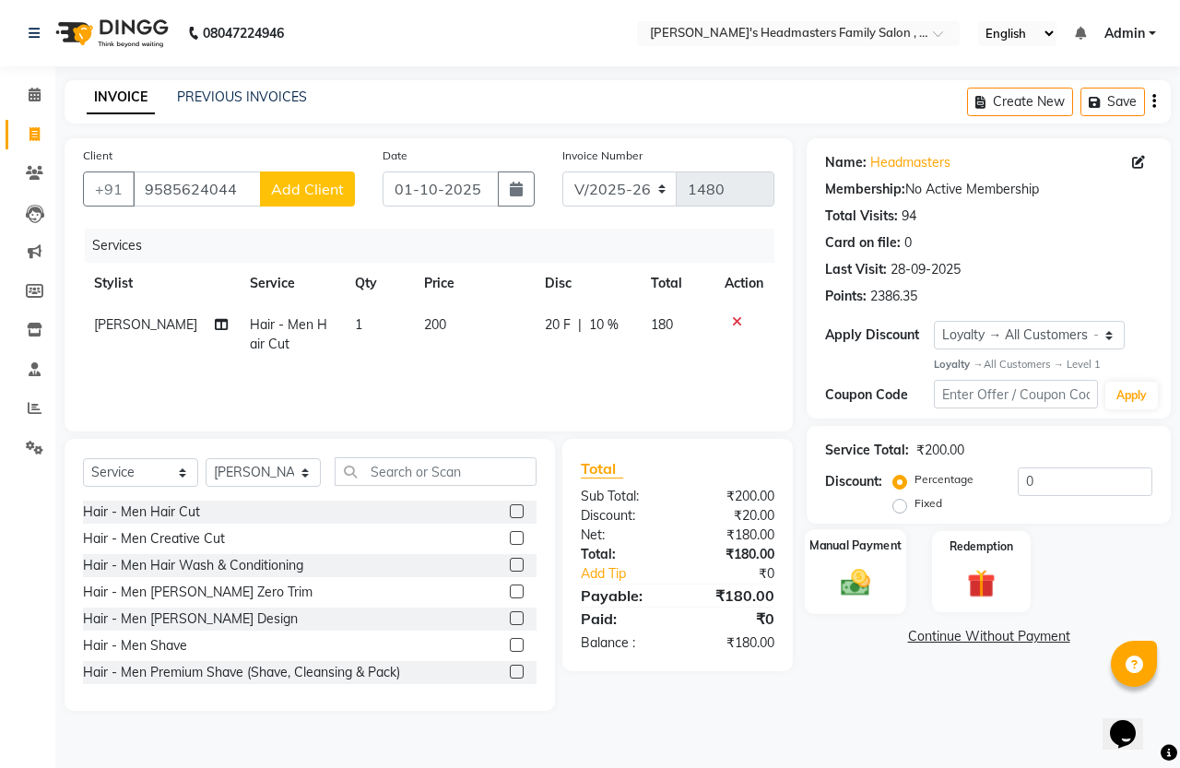
click at [858, 600] on img at bounding box center [856, 583] width 48 height 34
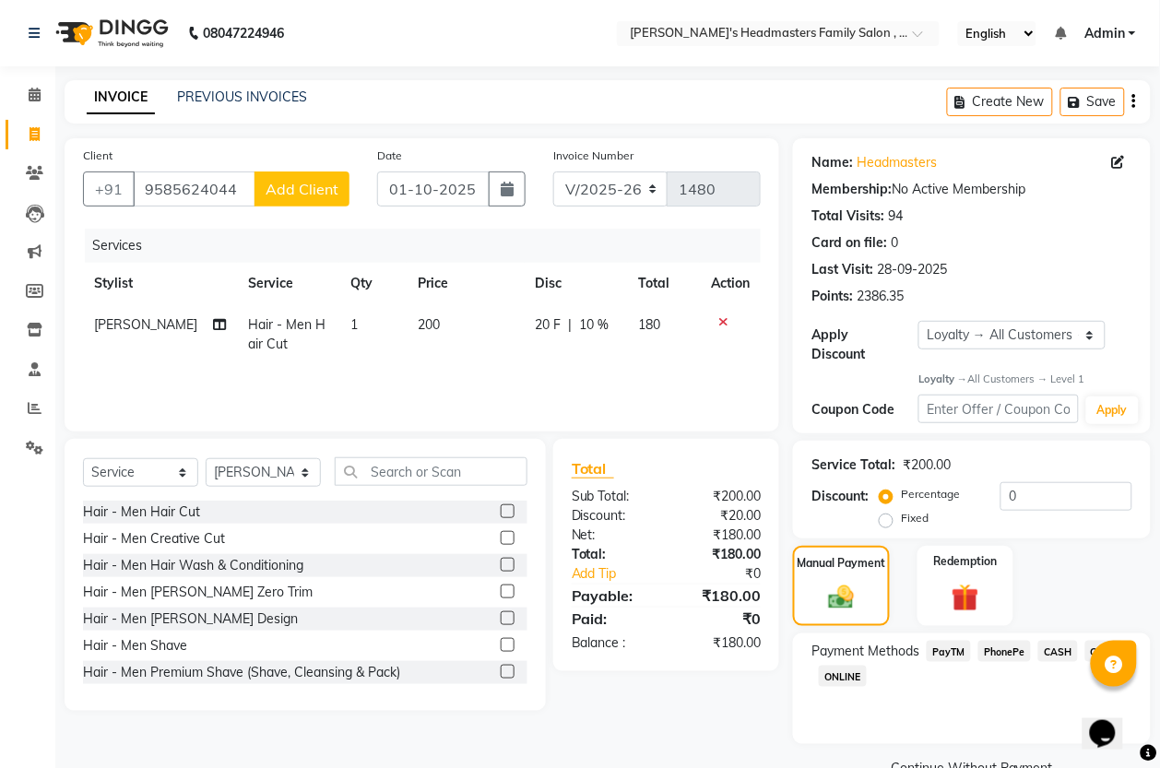
click at [951, 652] on span "PayTM" at bounding box center [949, 651] width 44 height 21
click at [1053, 644] on span "CASH" at bounding box center [1058, 651] width 40 height 21
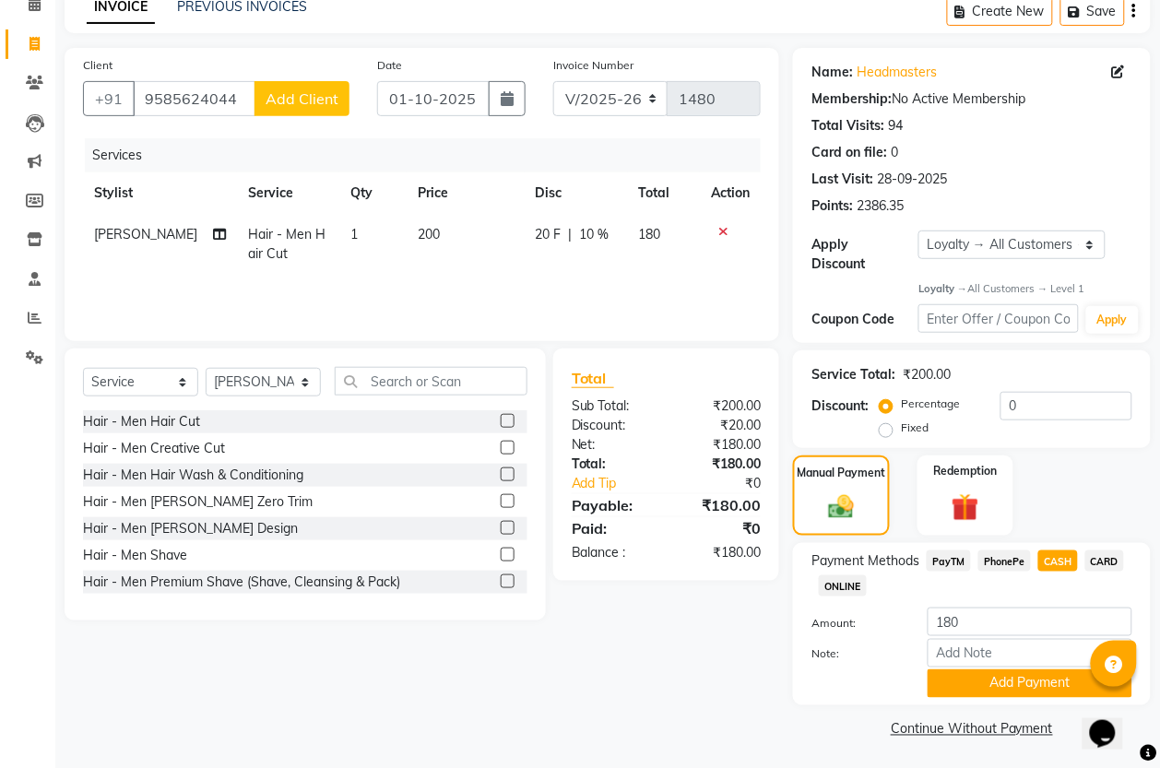
scroll to position [92, 0]
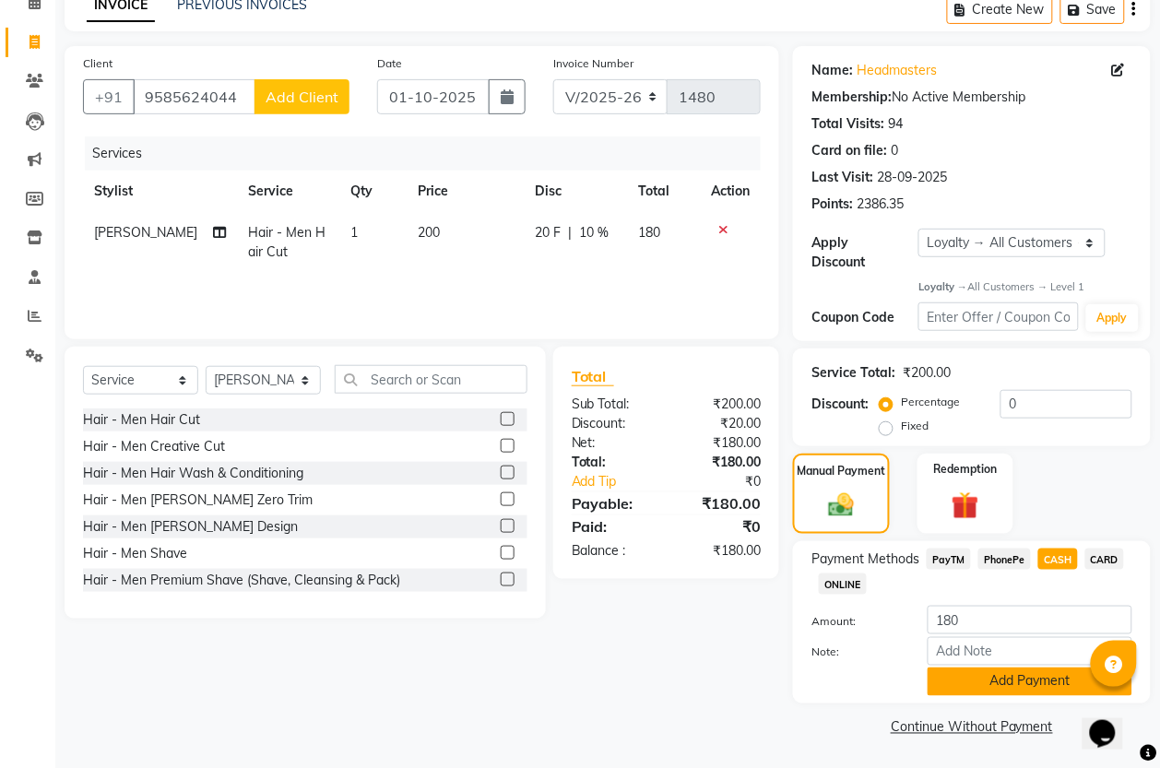
click at [1017, 681] on button "Add Payment" at bounding box center [1030, 682] width 205 height 29
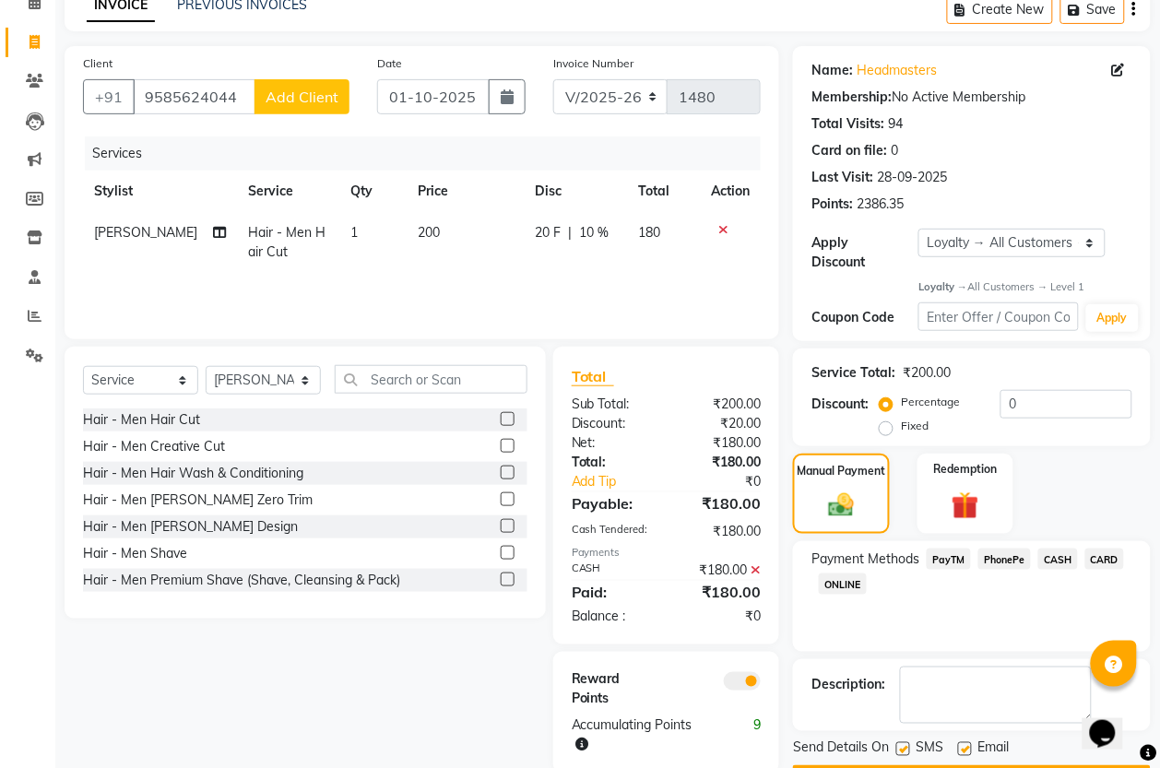
scroll to position [146, 0]
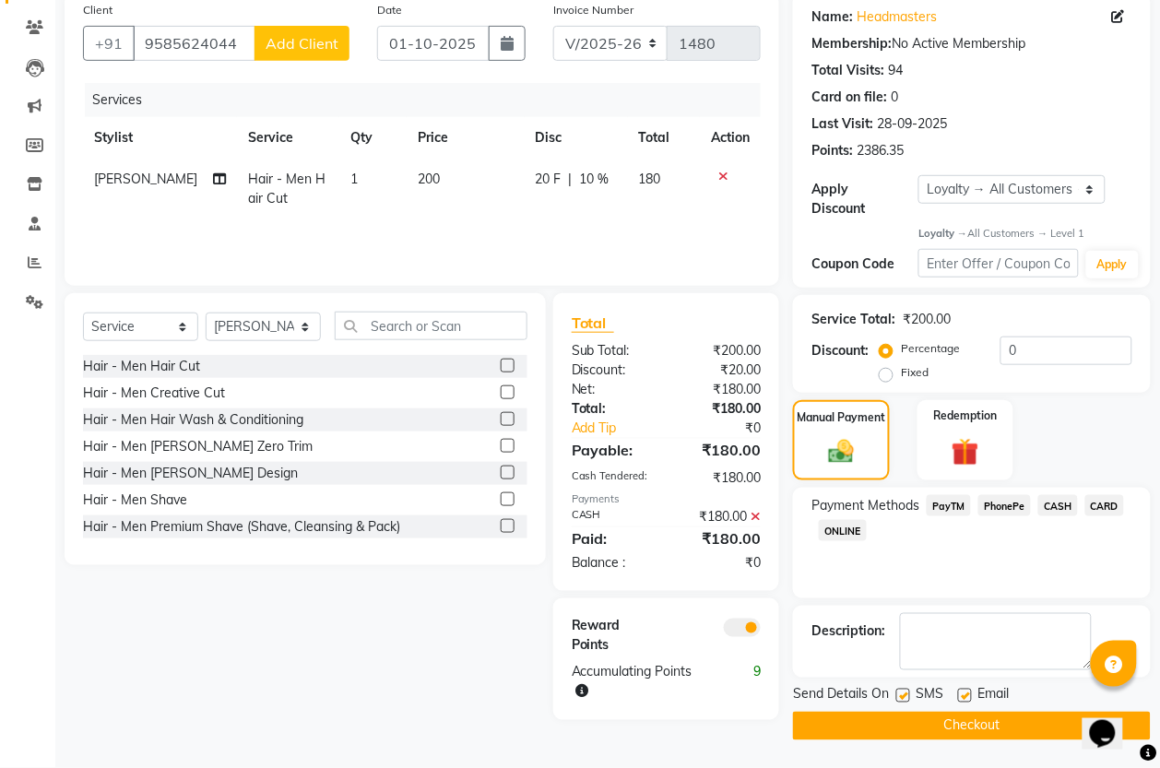
click at [932, 729] on button "Checkout" at bounding box center [972, 726] width 358 height 29
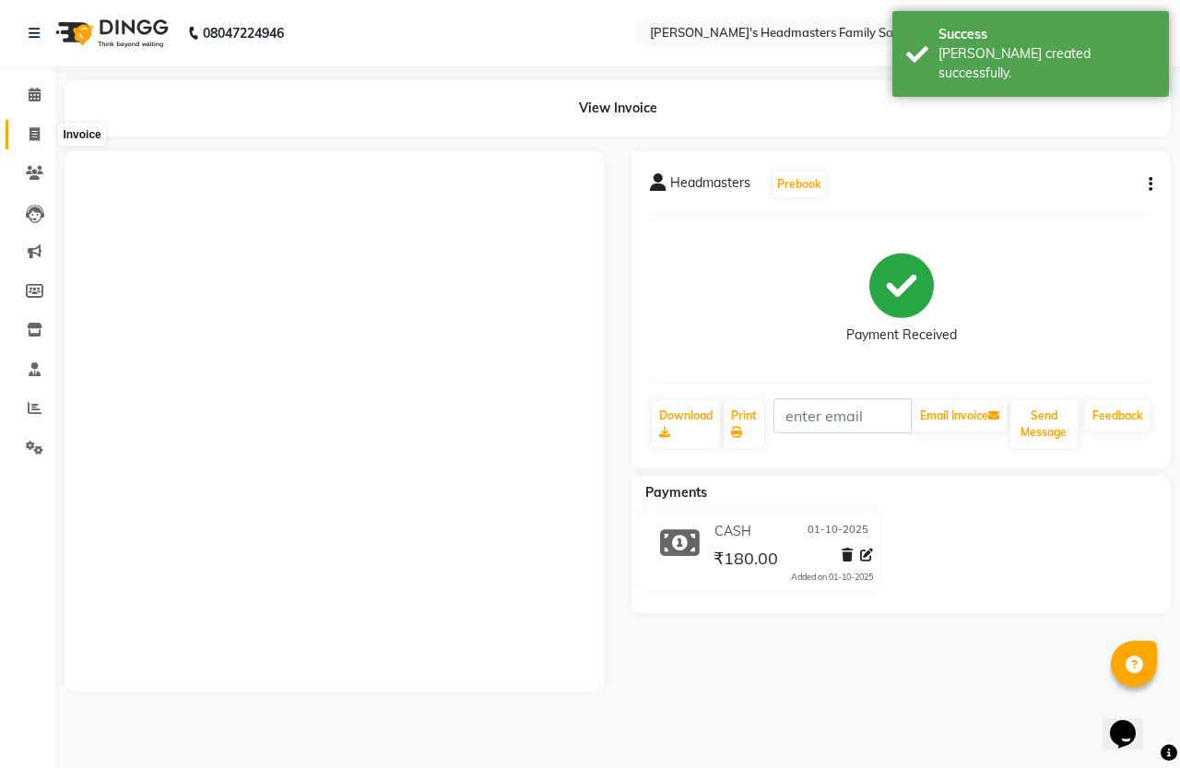
click at [30, 131] on icon at bounding box center [35, 134] width 10 height 14
select select "service"
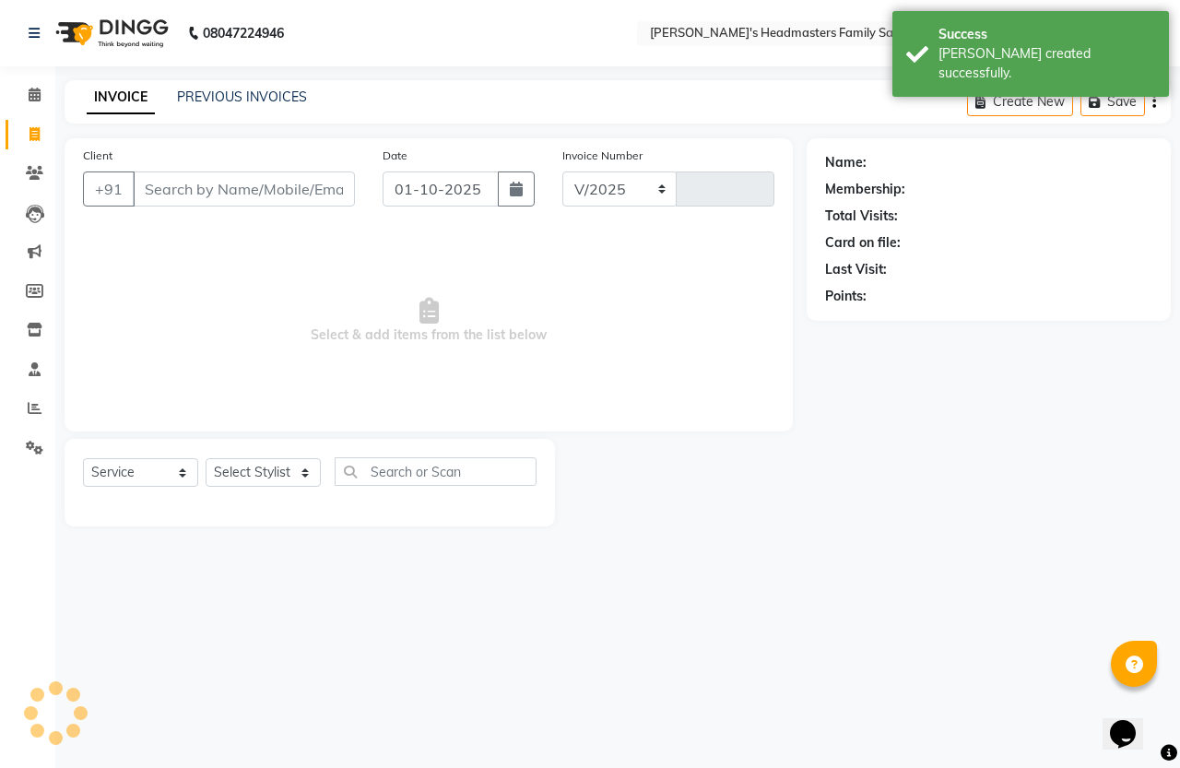
select select "7213"
type input "1481"
click at [210, 99] on link "PREVIOUS INVOICES" at bounding box center [242, 97] width 130 height 17
